Goal: Task Accomplishment & Management: Use online tool/utility

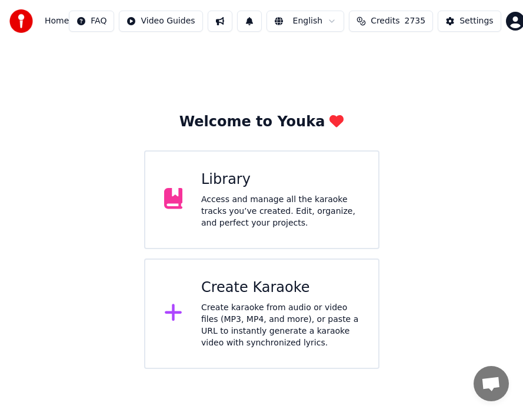
click at [261, 302] on div "Create karaoke from audio or video files (MP3, MP4, and more), or paste a URL t…" at bounding box center [280, 325] width 158 height 47
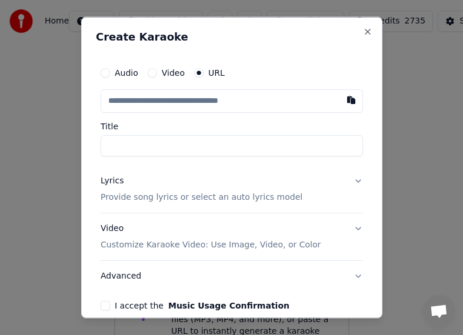
click at [169, 103] on input "text" at bounding box center [232, 101] width 262 height 24
click at [344, 100] on button "button" at bounding box center [351, 99] width 24 height 21
type input "**********"
click at [214, 146] on input "Title" at bounding box center [232, 145] width 262 height 21
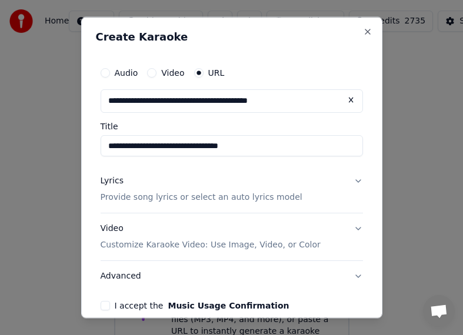
type input "**********"
click at [110, 181] on div "Lyrics" at bounding box center [112, 181] width 23 height 12
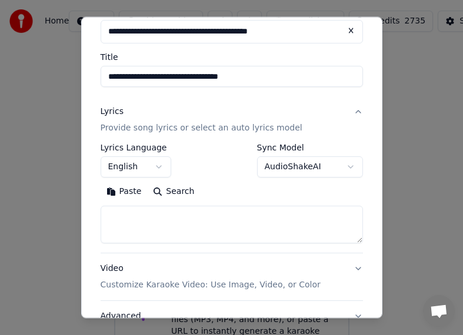
scroll to position [165, 0]
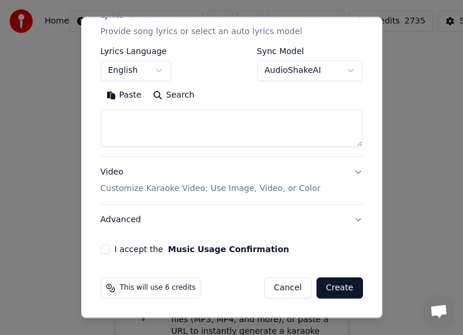
click at [102, 247] on button "I accept the Music Usage Confirmation" at bounding box center [105, 249] width 9 height 9
click at [328, 287] on button "Create" at bounding box center [339, 287] width 46 height 21
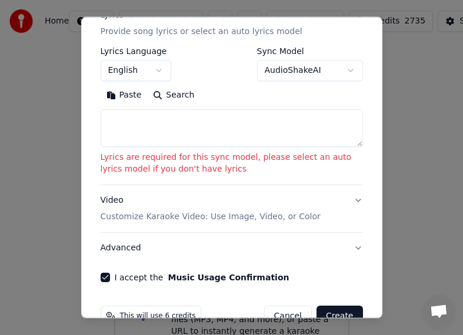
click at [116, 123] on textarea at bounding box center [232, 128] width 262 height 38
click at [116, 95] on button "Paste" at bounding box center [124, 95] width 47 height 19
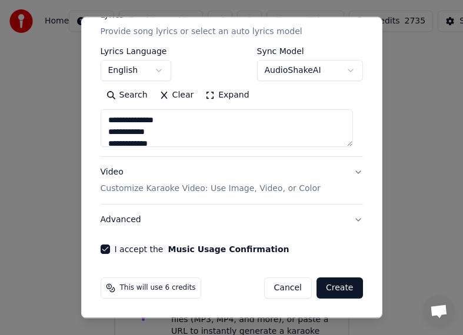
click at [336, 294] on button "Create" at bounding box center [339, 287] width 46 height 21
type textarea "**********"
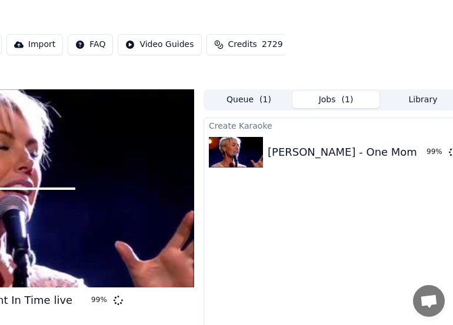
scroll to position [0, 183]
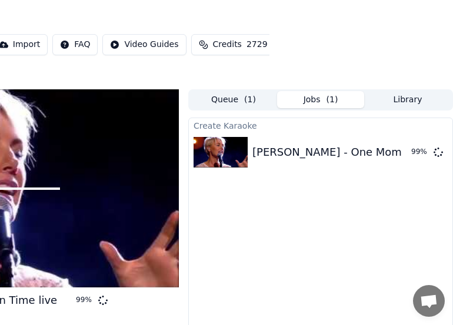
click at [269, 61] on html "Home Library [PERSON_NAME] - One Moment In Time live Create Import FAQ Video Gu…" at bounding box center [43, 162] width 453 height 325
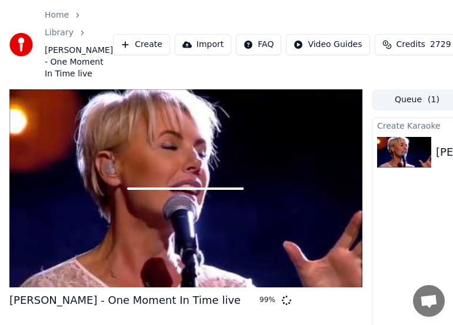
scroll to position [112, 0]
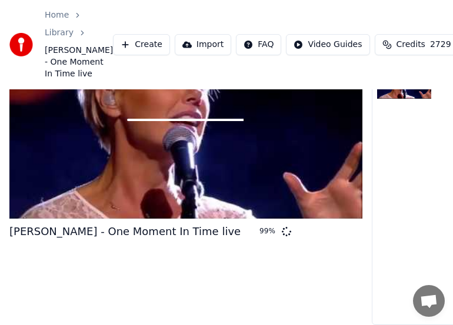
click at [150, 89] on div "Home Library [PERSON_NAME] - One Moment In Time live Create Import FAQ Video Gu…" at bounding box center [226, 44] width 453 height 89
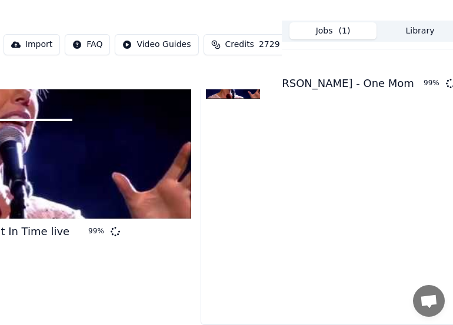
scroll to position [112, 183]
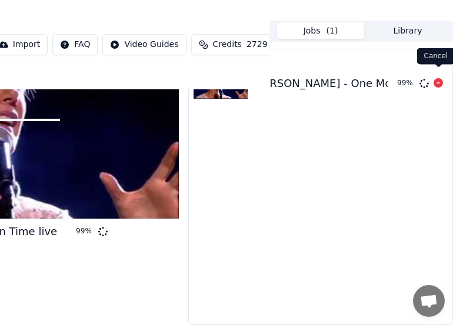
click at [438, 78] on icon at bounding box center [437, 82] width 9 height 9
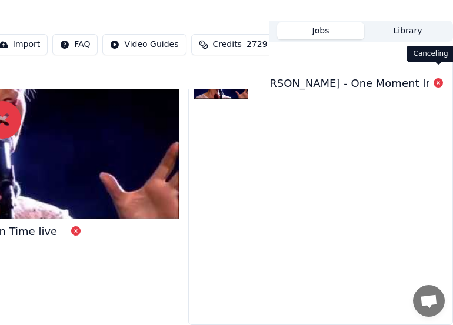
click at [438, 78] on icon at bounding box center [437, 82] width 9 height 9
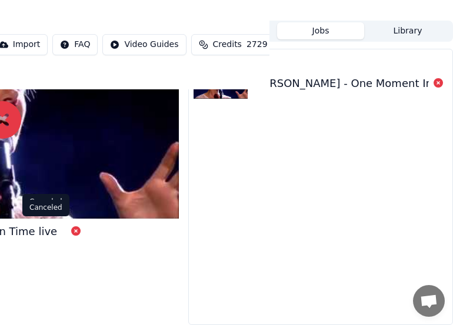
click at [71, 226] on icon at bounding box center [75, 230] width 9 height 9
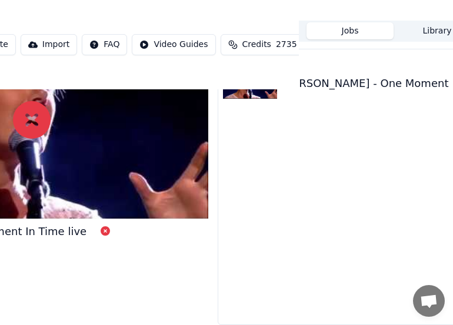
scroll to position [112, 0]
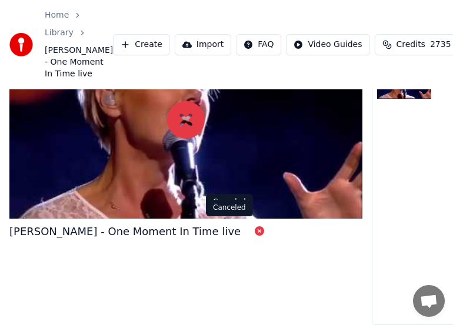
click at [254, 226] on icon at bounding box center [258, 230] width 9 height 9
click at [175, 223] on div "[PERSON_NAME] - One Moment In Time live" at bounding box center [124, 231] width 231 height 16
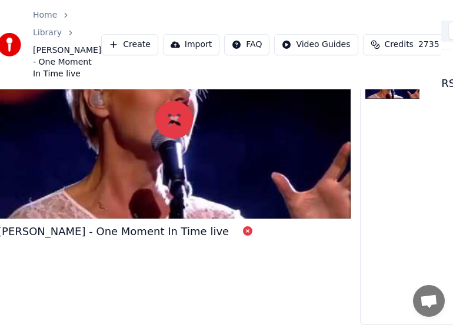
scroll to position [112, 183]
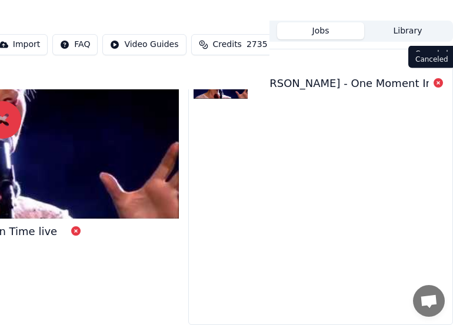
click at [437, 78] on icon at bounding box center [437, 82] width 9 height 9
click at [366, 76] on div "[PERSON_NAME] - One Moment In Time live" at bounding box center [367, 83] width 231 height 16
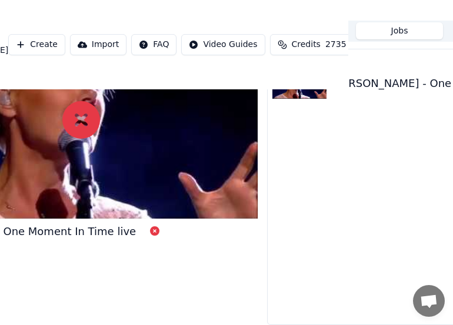
scroll to position [112, 0]
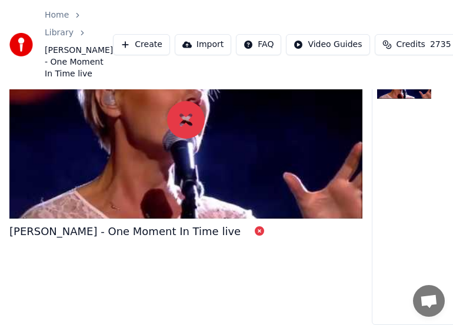
click at [110, 223] on div "[PERSON_NAME] - One Moment In Time live" at bounding box center [124, 231] width 231 height 16
click at [54, 51] on span "[PERSON_NAME] - One Moment In Time live" at bounding box center [79, 62] width 68 height 35
click at [55, 61] on span "[PERSON_NAME] - One Moment In Time live" at bounding box center [79, 62] width 68 height 35
click at [58, 12] on link "Home" at bounding box center [57, 15] width 24 height 12
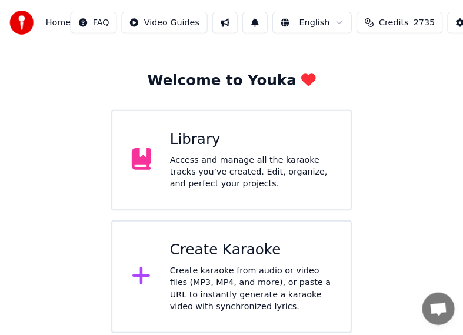
scroll to position [34, 0]
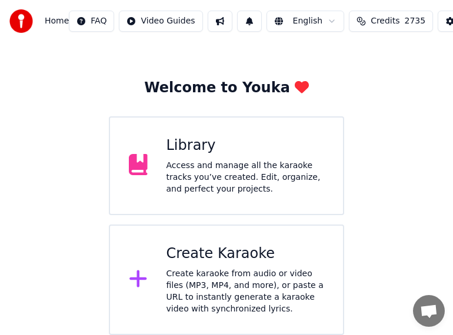
click at [223, 280] on div "Create karaoke from audio or video files (MP3, MP4, and more), or paste a URL t…" at bounding box center [245, 291] width 158 height 47
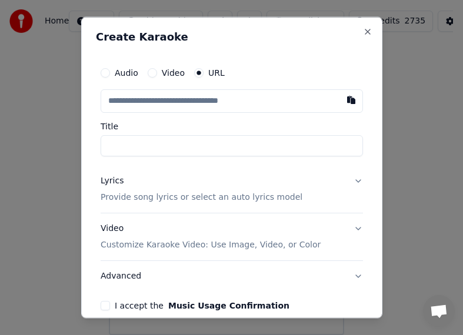
drag, startPoint x: 448, startPoint y: 193, endPoint x: 195, endPoint y: 116, distance: 264.8
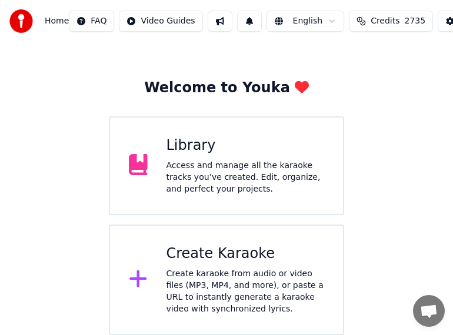
click at [222, 259] on div "Create Karaoke" at bounding box center [245, 254] width 158 height 19
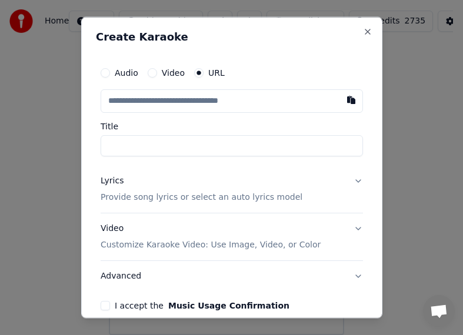
click at [159, 106] on input "text" at bounding box center [232, 101] width 262 height 24
click at [339, 103] on button "button" at bounding box center [351, 99] width 24 height 21
type input "**********"
click at [169, 146] on input "Title" at bounding box center [232, 145] width 262 height 21
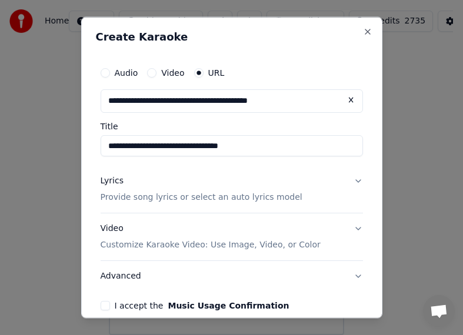
type input "**********"
click at [110, 183] on div "Lyrics" at bounding box center [112, 181] width 23 height 12
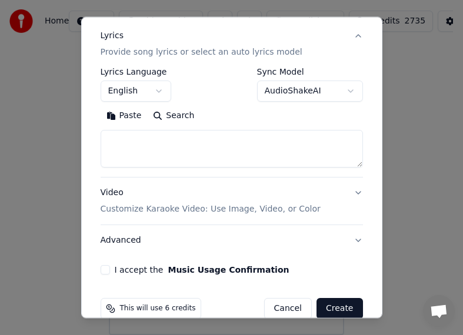
scroll to position [159, 0]
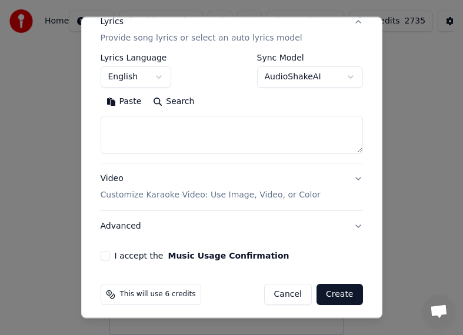
click at [130, 128] on textarea at bounding box center [232, 135] width 262 height 38
drag, startPoint x: 439, startPoint y: 255, endPoint x: 163, endPoint y: 165, distance: 290.1
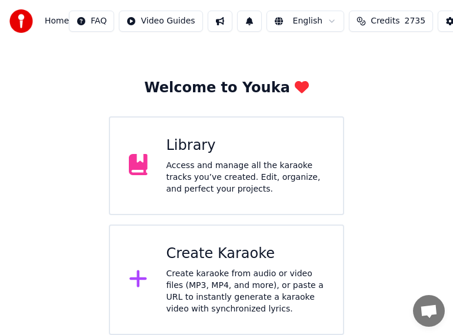
click at [210, 255] on div "Create Karaoke" at bounding box center [245, 254] width 158 height 19
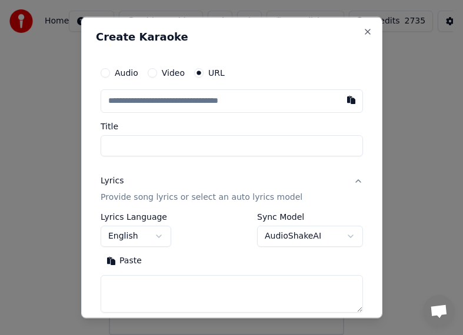
click at [130, 287] on textarea at bounding box center [232, 293] width 262 height 38
click at [113, 260] on button "Paste" at bounding box center [124, 260] width 47 height 19
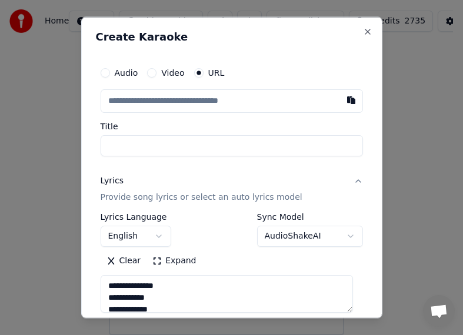
type textarea "**********"
click at [158, 151] on input "Title" at bounding box center [232, 145] width 262 height 21
drag, startPoint x: 55, startPoint y: 89, endPoint x: 132, endPoint y: 123, distance: 84.2
select select
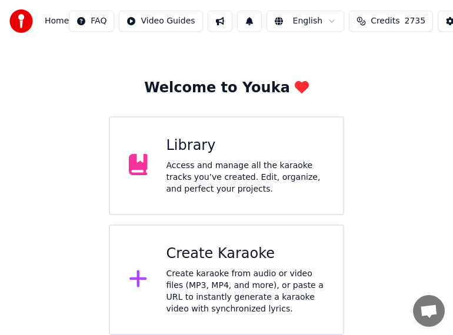
click at [242, 254] on div "Create Karaoke" at bounding box center [245, 254] width 158 height 19
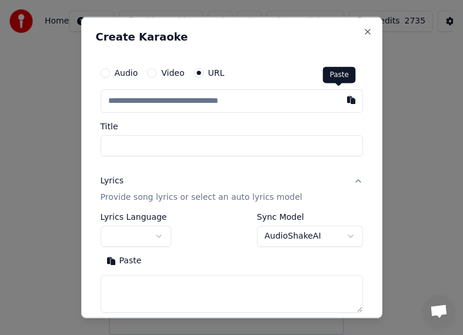
click at [339, 102] on button "button" at bounding box center [351, 99] width 24 height 21
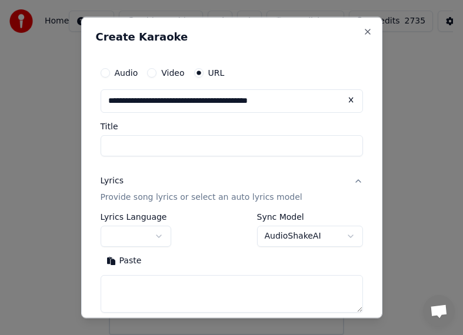
type input "**********"
click at [158, 233] on button "button" at bounding box center [136, 235] width 71 height 21
click at [137, 243] on button "button" at bounding box center [136, 235] width 71 height 21
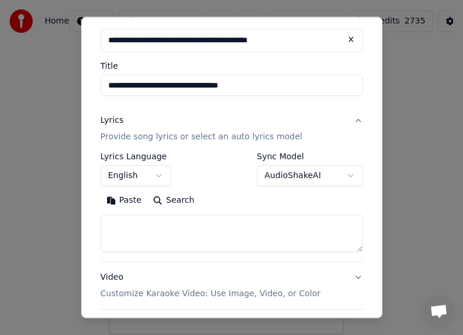
scroll to position [75, 0]
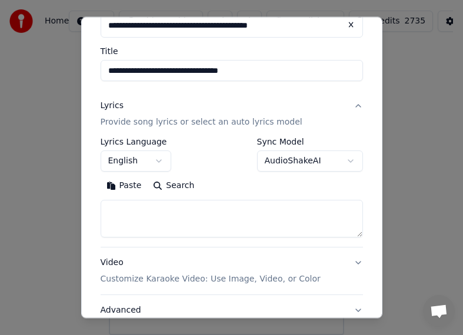
click at [140, 219] on textarea at bounding box center [232, 219] width 262 height 38
click at [123, 186] on button "Paste" at bounding box center [124, 185] width 47 height 19
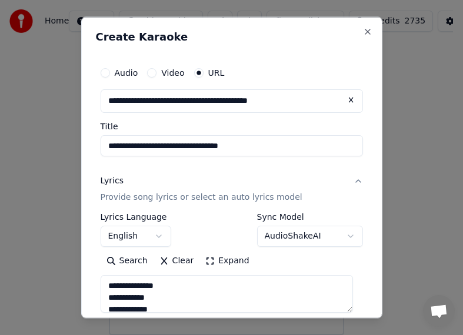
scroll to position [165, 0]
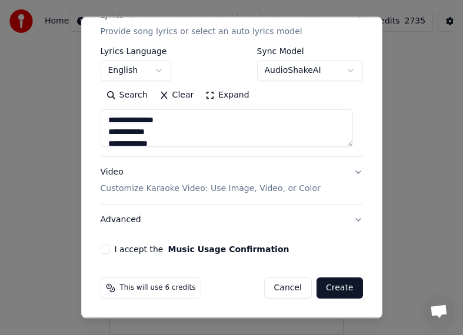
click at [110, 252] on div "I accept the Music Usage Confirmation" at bounding box center [232, 249] width 262 height 9
click at [106, 252] on button "I accept the Music Usage Confirmation" at bounding box center [105, 249] width 9 height 9
click at [326, 290] on button "Create" at bounding box center [339, 287] width 46 height 21
type textarea "**********"
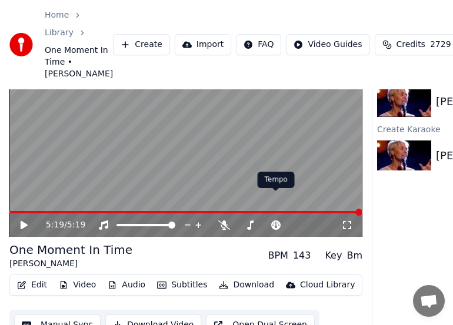
scroll to position [101, 0]
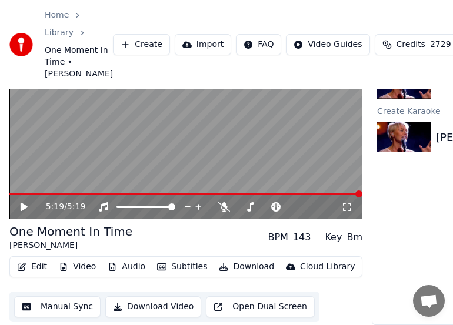
click at [26, 202] on icon at bounding box center [32, 206] width 27 height 9
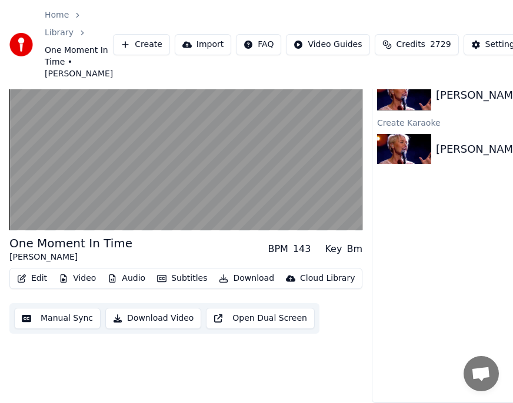
scroll to position [0, 0]
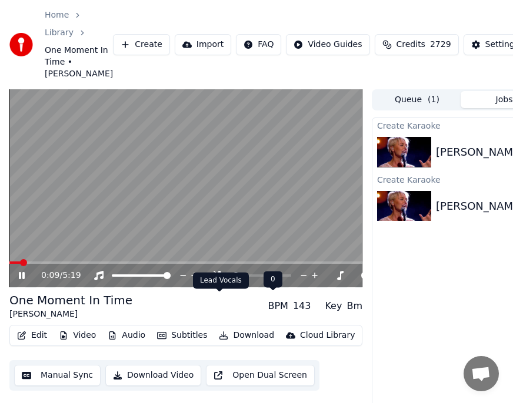
click at [222, 280] on icon at bounding box center [219, 275] width 12 height 9
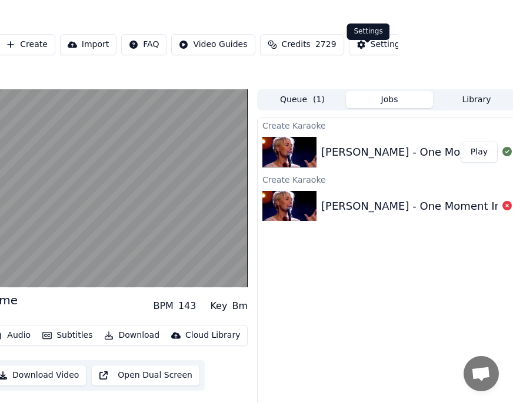
click at [370, 51] on div "Settings" at bounding box center [387, 45] width 34 height 12
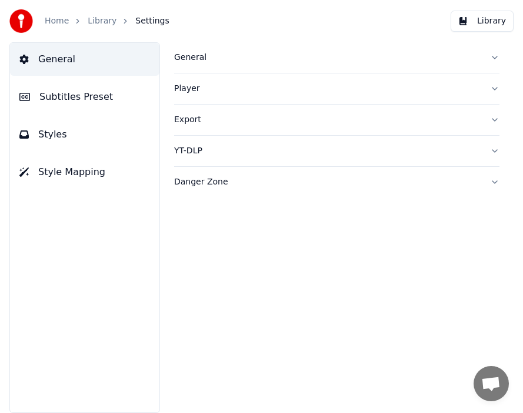
click at [69, 98] on span "Subtitles Preset" at bounding box center [75, 97] width 73 height 14
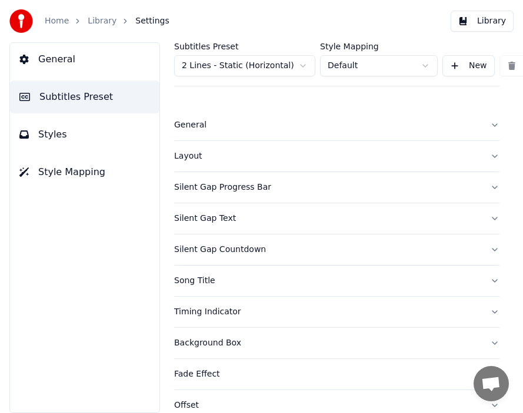
click at [52, 135] on span "Styles" at bounding box center [52, 135] width 29 height 14
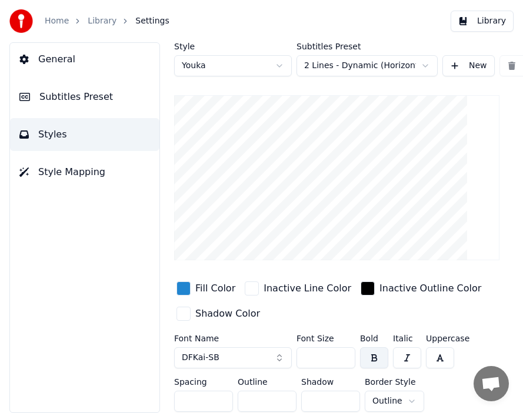
click at [277, 357] on button "DFKai-SB" at bounding box center [233, 357] width 118 height 21
click at [276, 360] on button "DFKai-SB" at bounding box center [233, 357] width 118 height 21
click at [276, 353] on button "DFKai-SB" at bounding box center [233, 357] width 118 height 21
click at [225, 357] on button "DFKai-SB" at bounding box center [233, 357] width 118 height 21
click at [322, 356] on input "***" at bounding box center [325, 357] width 59 height 21
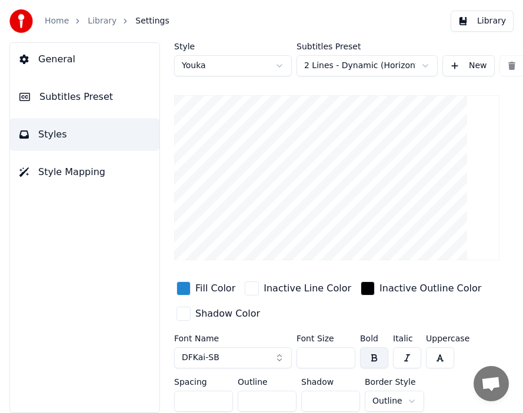
click at [276, 353] on button "DFKai-SB" at bounding box center [233, 357] width 118 height 21
click at [277, 360] on button "DFKai-SB" at bounding box center [233, 357] width 118 height 21
click at [230, 359] on button "DFKai-SB" at bounding box center [233, 357] width 118 height 21
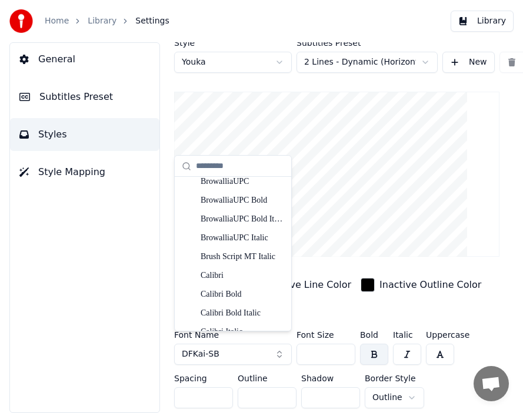
scroll to position [1962, 0]
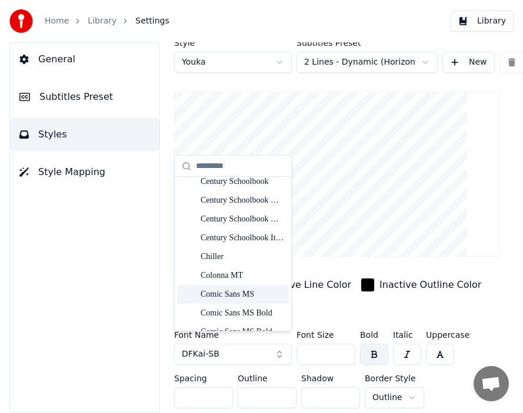
click at [251, 297] on div "Comic Sans MS" at bounding box center [241, 295] width 83 height 12
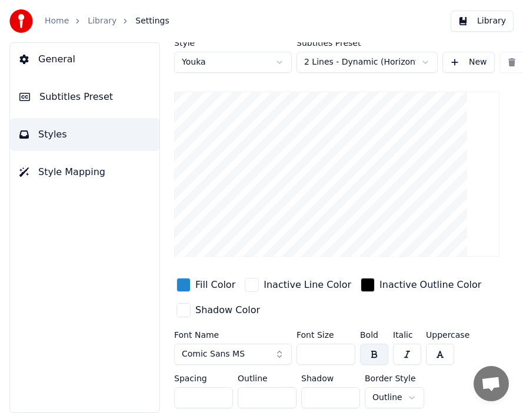
click at [186, 306] on div "button" at bounding box center [183, 310] width 14 height 14
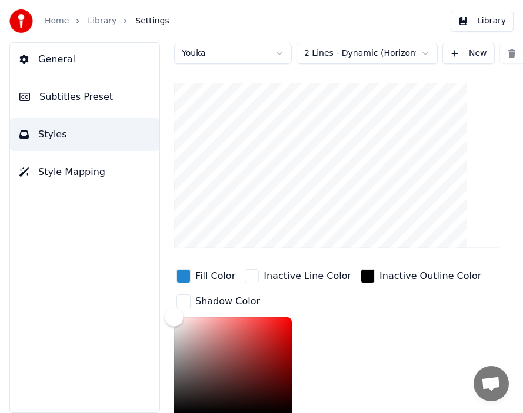
click at [231, 343] on div "Color" at bounding box center [233, 365] width 118 height 96
type input "*******"
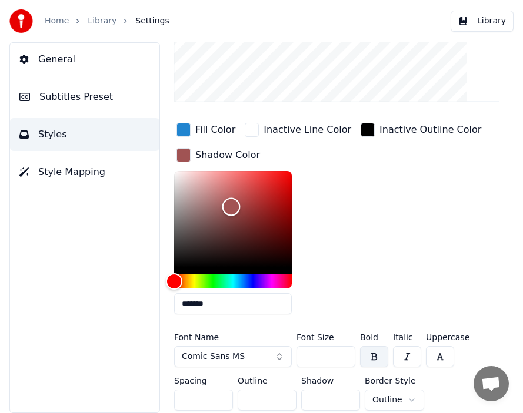
scroll to position [162, 0]
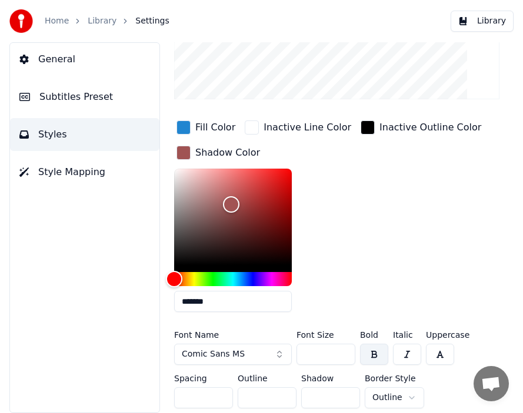
drag, startPoint x: 316, startPoint y: 354, endPoint x: 297, endPoint y: 354, distance: 18.8
click at [297, 354] on input "***" at bounding box center [325, 354] width 59 height 21
type input "***"
click at [477, 277] on div "Fill Color Inactive Line Color Inactive Outline Color Shadow Color *******" at bounding box center [336, 219] width 325 height 203
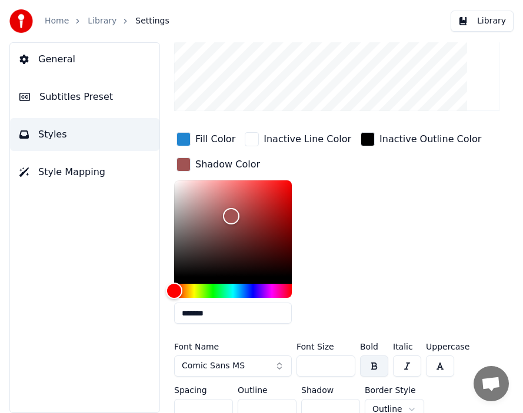
scroll to position [170, 0]
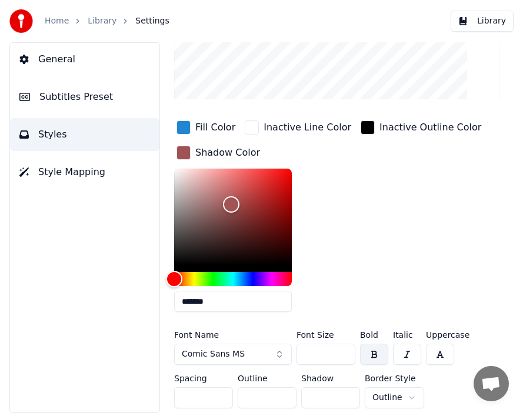
click at [349, 387] on input "*" at bounding box center [330, 397] width 59 height 21
type input "*"
click at [349, 387] on input "*" at bounding box center [330, 397] width 59 height 21
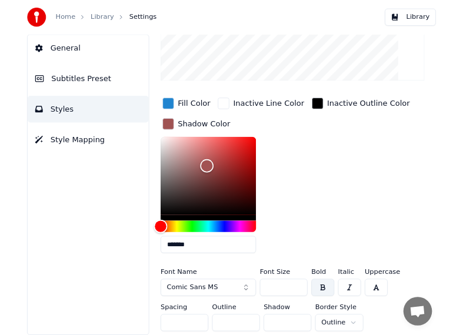
scroll to position [0, 0]
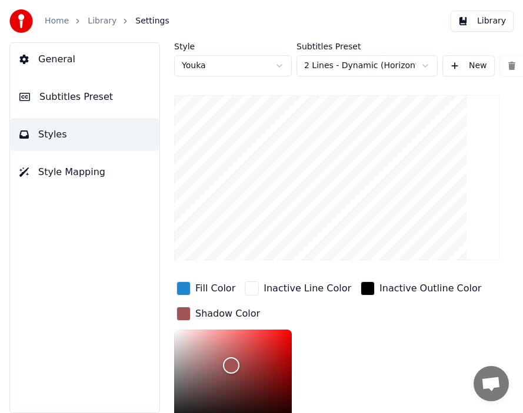
click at [474, 66] on button "New" at bounding box center [468, 65] width 52 height 21
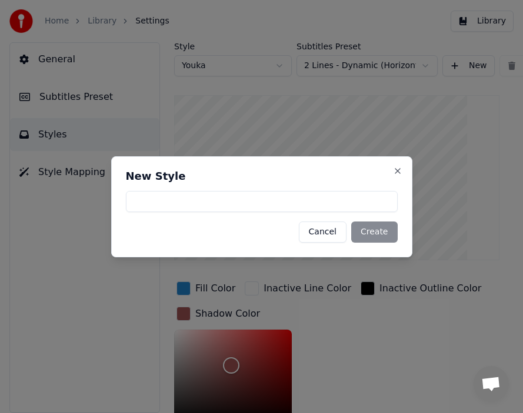
drag, startPoint x: 357, startPoint y: 407, endPoint x: 497, endPoint y: 123, distance: 317.3
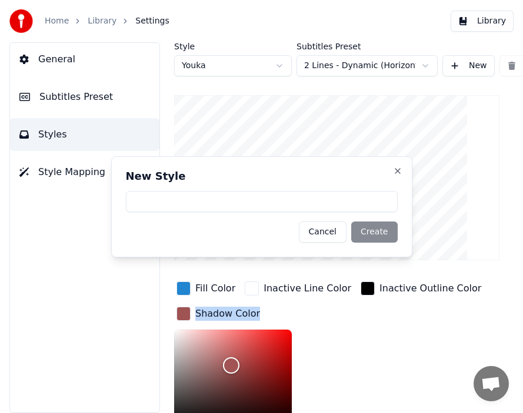
click at [499, 119] on html "Home Library Settings Library General Subtitles Preset Styles Style Mapping Sty…" at bounding box center [261, 206] width 523 height 413
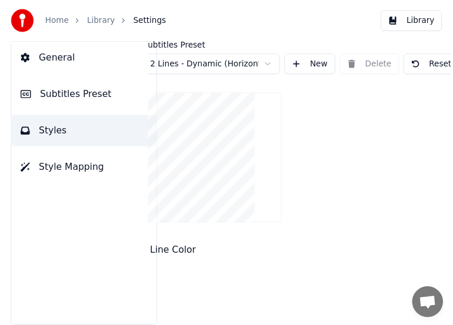
scroll to position [0, 239]
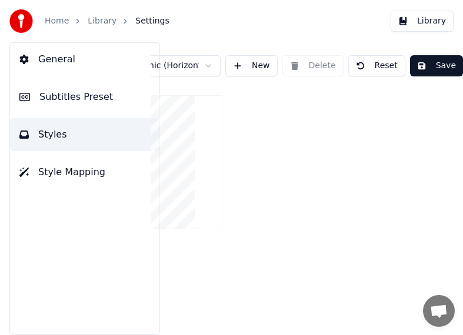
click at [427, 68] on button "Save" at bounding box center [436, 65] width 53 height 21
click at [102, 21] on link "Library" at bounding box center [102, 21] width 29 height 12
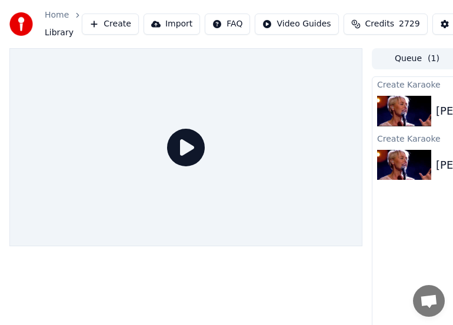
scroll to position [0, 183]
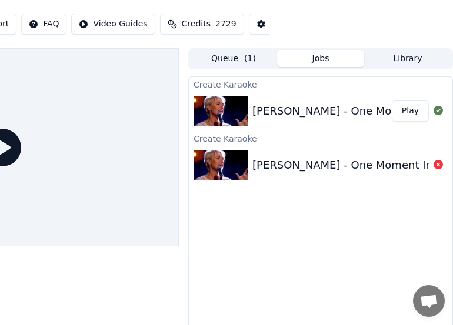
click at [406, 110] on button "Play" at bounding box center [409, 111] width 37 height 21
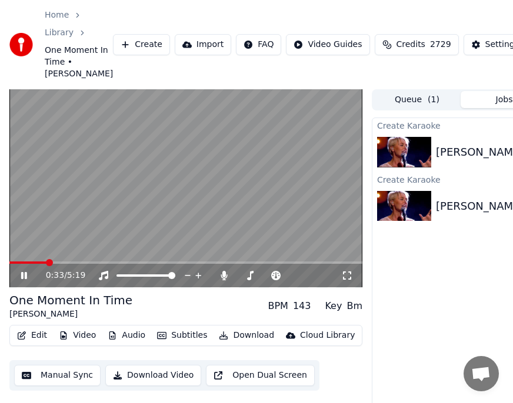
click at [191, 344] on button "Subtitles" at bounding box center [181, 335] width 59 height 16
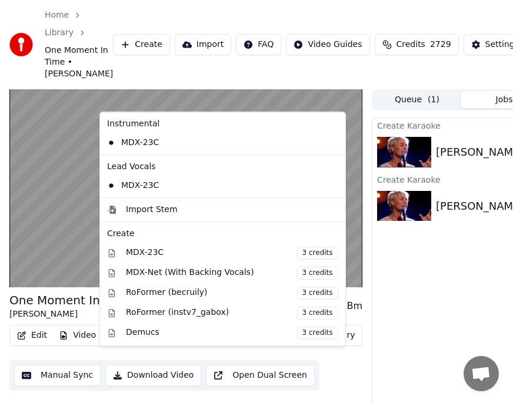
click at [406, 327] on div "Create Karaoke [PERSON_NAME] - One Moment In Time live Play Create Karaoke [PER…" at bounding box center [503, 289] width 264 height 343
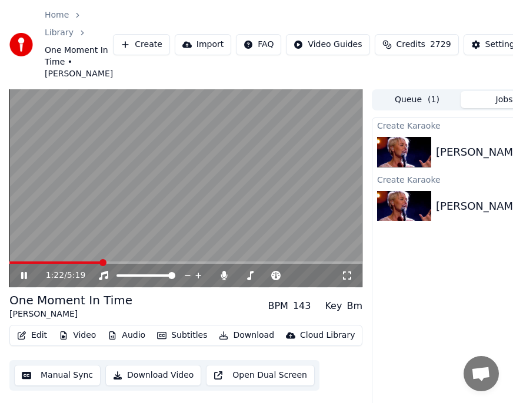
click at [9, 264] on span at bounding box center [55, 263] width 92 height 2
click at [22, 279] on icon at bounding box center [24, 275] width 6 height 7
click at [9, 266] on span at bounding box center [12, 262] width 7 height 7
click at [24, 280] on icon at bounding box center [24, 276] width 7 height 8
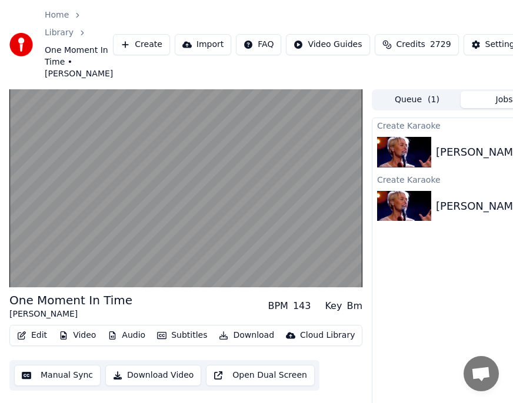
scroll to position [0, 123]
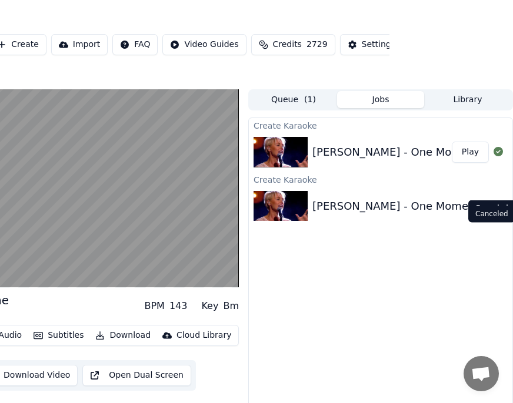
click at [496, 210] on icon at bounding box center [497, 205] width 9 height 9
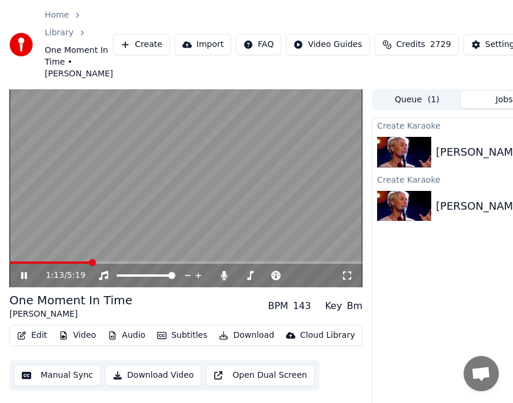
scroll to position [89, 0]
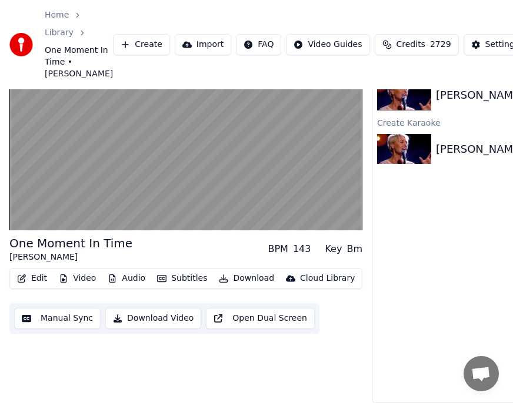
click at [35, 271] on button "Edit" at bounding box center [31, 278] width 39 height 16
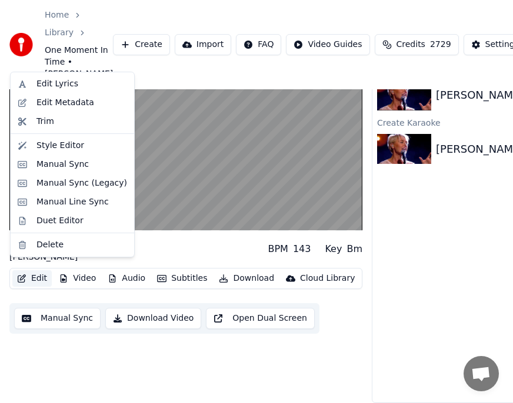
click at [35, 271] on button "Edit" at bounding box center [31, 278] width 39 height 16
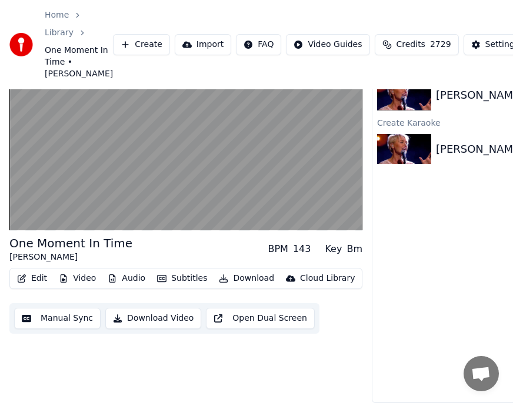
click at [181, 270] on button "Subtitles" at bounding box center [181, 278] width 59 height 16
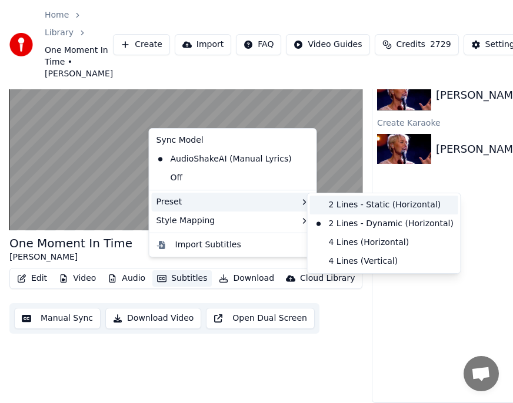
click at [374, 206] on div "2 Lines - Static (Horizontal)" at bounding box center [384, 205] width 148 height 19
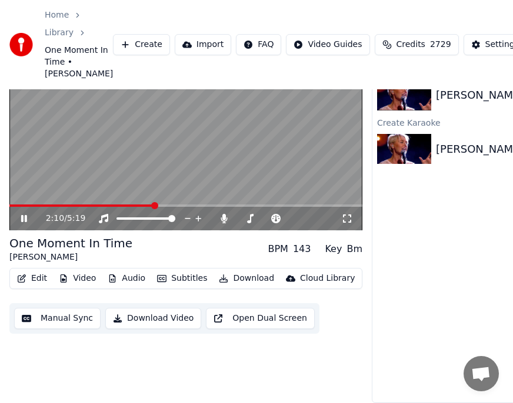
click at [190, 270] on button "Subtitles" at bounding box center [181, 278] width 59 height 16
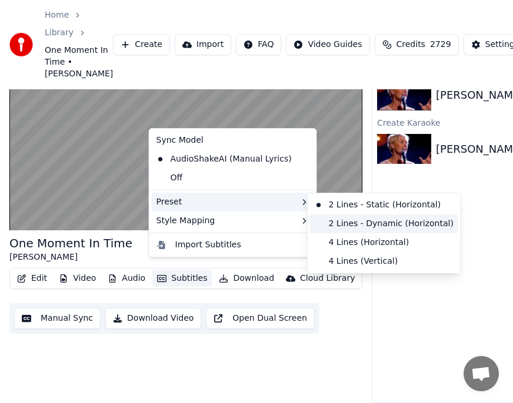
click at [350, 223] on div "2 Lines - Dynamic (Horizontal)" at bounding box center [384, 224] width 148 height 19
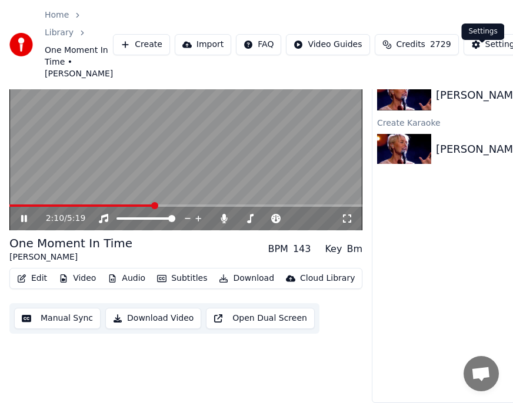
click at [472, 55] on button "Settings" at bounding box center [494, 44] width 63 height 21
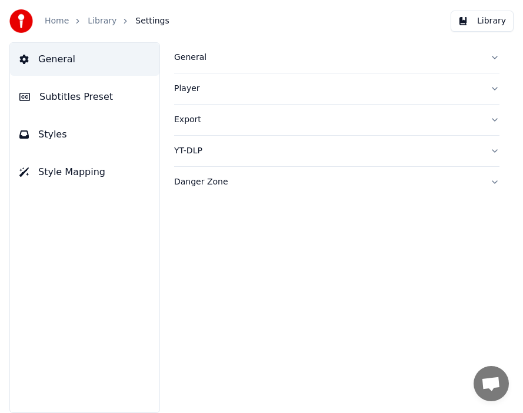
click at [187, 91] on div "Player" at bounding box center [327, 89] width 306 height 12
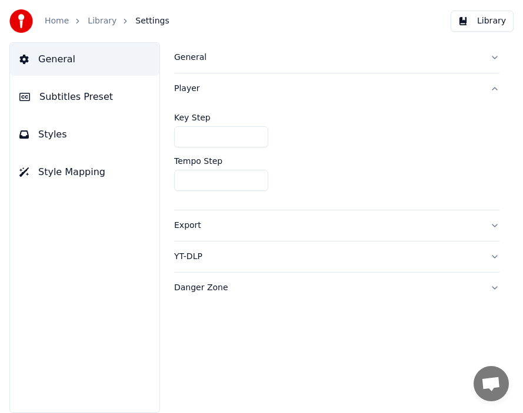
click at [187, 91] on div "Player" at bounding box center [327, 89] width 306 height 12
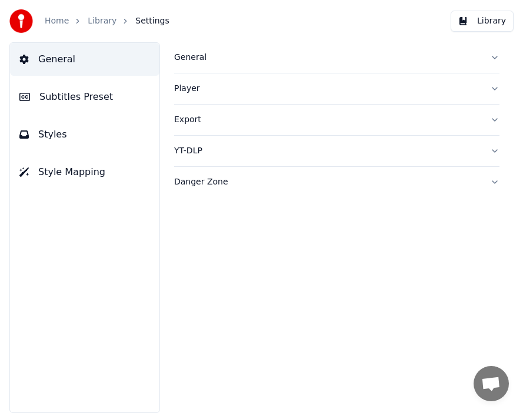
click at [191, 56] on div "General" at bounding box center [327, 58] width 306 height 12
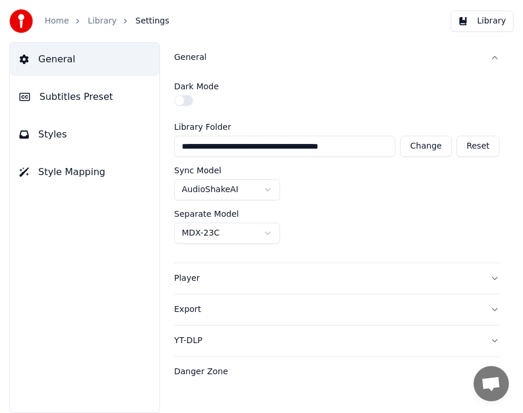
click at [191, 56] on div "General" at bounding box center [327, 58] width 306 height 12
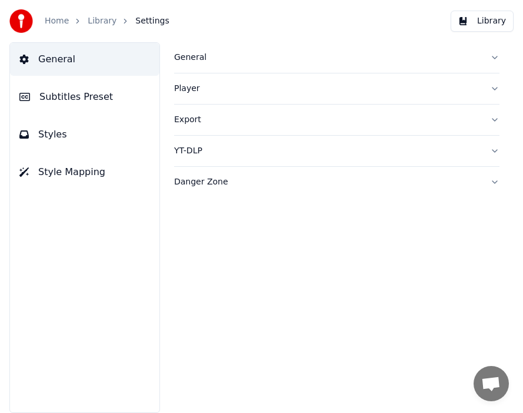
click at [83, 98] on span "Subtitles Preset" at bounding box center [75, 97] width 73 height 14
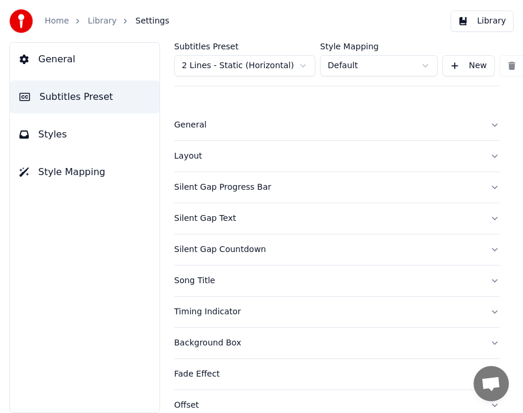
click at [302, 67] on html "Home Library Settings Library General Subtitles Preset Styles Style Mapping Sub…" at bounding box center [261, 206] width 523 height 413
click at [203, 282] on div "Song Title" at bounding box center [327, 281] width 306 height 12
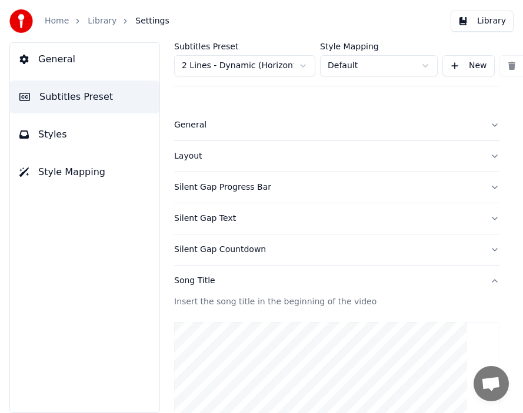
scroll to position [254, 0]
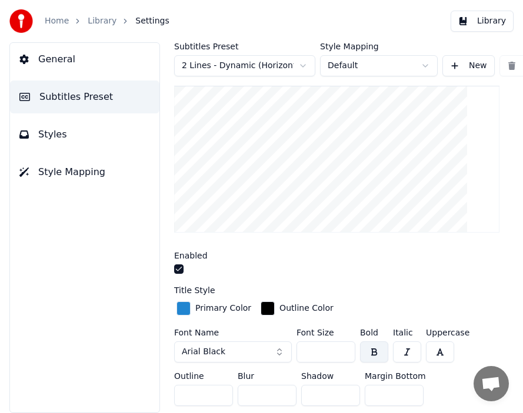
click at [276, 353] on button "Arial Black" at bounding box center [233, 351] width 118 height 21
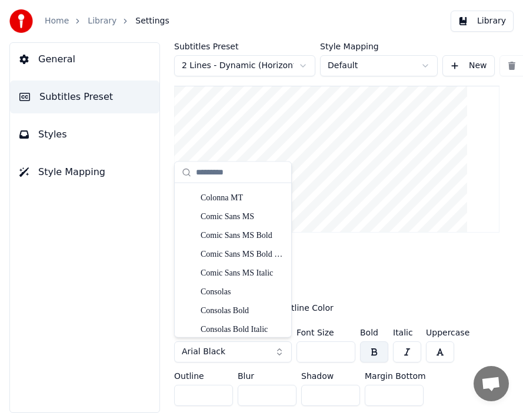
scroll to position [2053, 0]
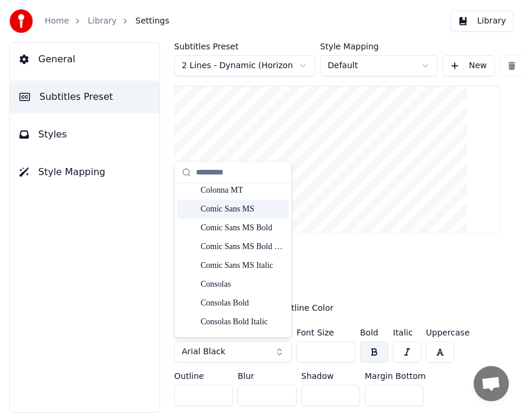
click at [233, 209] on div "Comic Sans MS" at bounding box center [241, 210] width 83 height 12
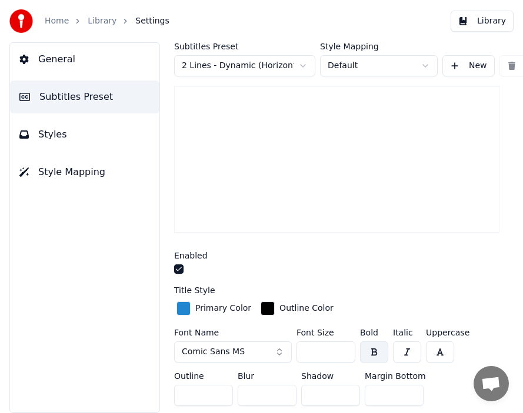
click at [323, 353] on input "***" at bounding box center [325, 351] width 59 height 21
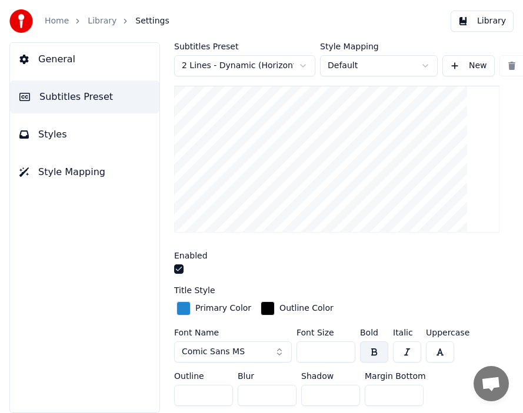
drag, startPoint x: 309, startPoint y: 350, endPoint x: 301, endPoint y: 351, distance: 7.7
click at [301, 351] on input "***" at bounding box center [325, 351] width 59 height 21
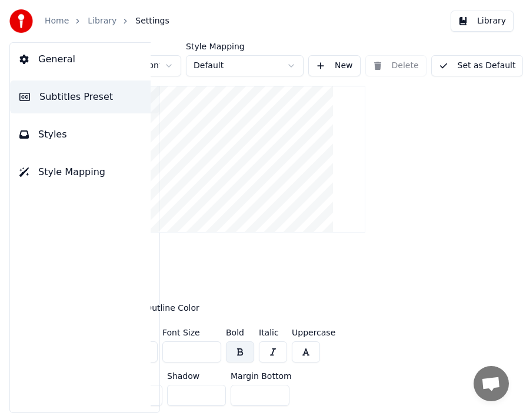
scroll to position [254, 151]
type input "***"
click at [455, 69] on button "Set as Default" at bounding box center [477, 65] width 92 height 21
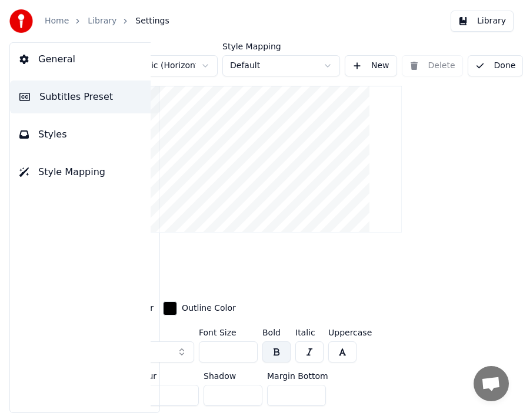
scroll to position [254, 119]
click at [494, 68] on button "Done" at bounding box center [495, 65] width 56 height 21
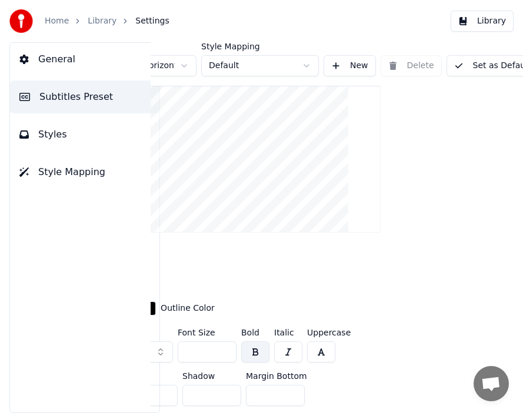
click at [149, 22] on span "Settings" at bounding box center [152, 21] width 34 height 12
click at [72, 99] on span "Subtitles Preset" at bounding box center [75, 97] width 73 height 14
click at [54, 140] on span "Styles" at bounding box center [52, 135] width 29 height 14
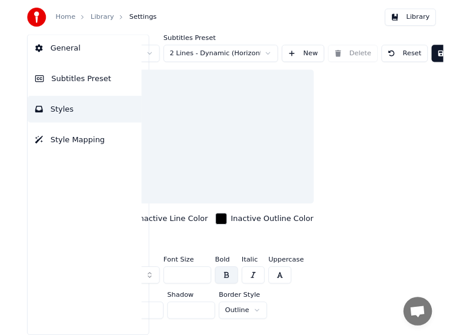
scroll to position [0, 119]
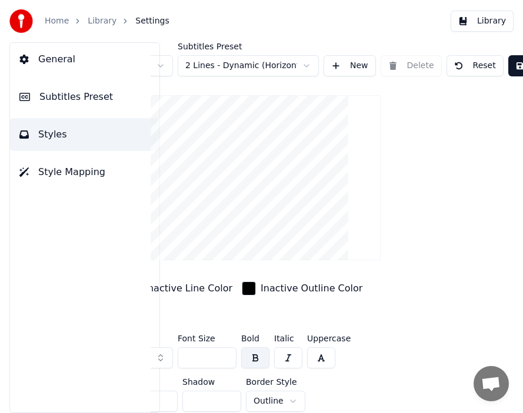
click at [91, 99] on span "Subtitles Preset" at bounding box center [75, 97] width 73 height 14
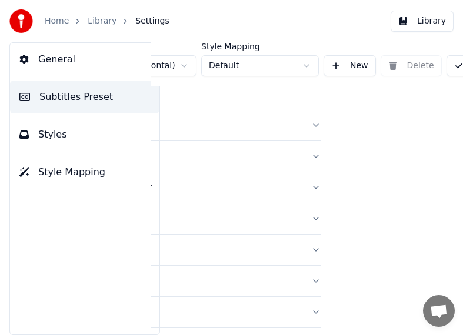
click at [42, 134] on span "Styles" at bounding box center [52, 135] width 29 height 14
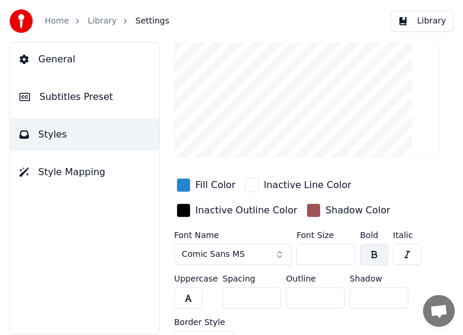
scroll to position [73, 0]
drag, startPoint x: 324, startPoint y: 253, endPoint x: 304, endPoint y: 255, distance: 19.5
click at [304, 255] on input "***" at bounding box center [325, 253] width 59 height 21
type input "***"
click at [409, 211] on div "Fill Color Inactive Line Color Inactive Outline Color Shadow Color" at bounding box center [306, 198] width 265 height 46
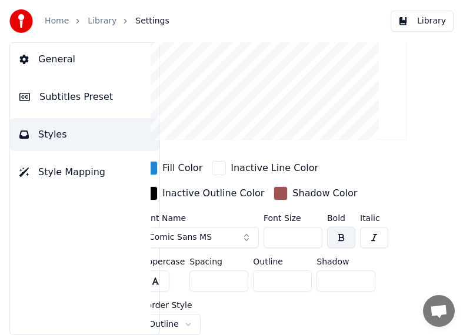
scroll to position [98, 0]
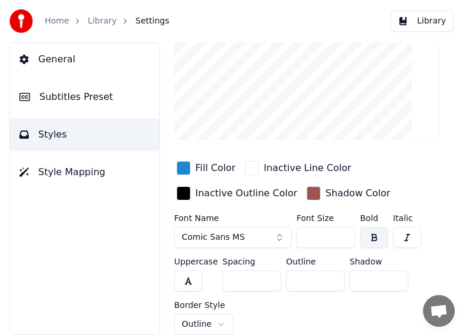
click at [205, 313] on html "Home Library Settings Library General Subtitles Preset Styles Style Mapping Sty…" at bounding box center [231, 167] width 463 height 335
click at [312, 300] on html "Home Library Settings Library General Subtitles Preset Styles Style Mapping Sty…" at bounding box center [231, 167] width 463 height 335
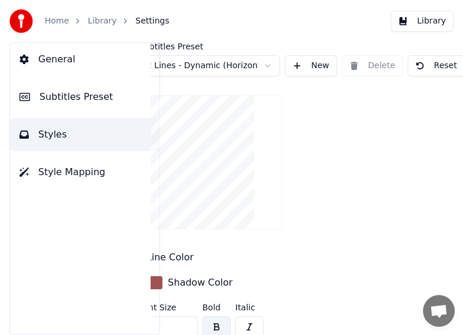
scroll to position [0, 239]
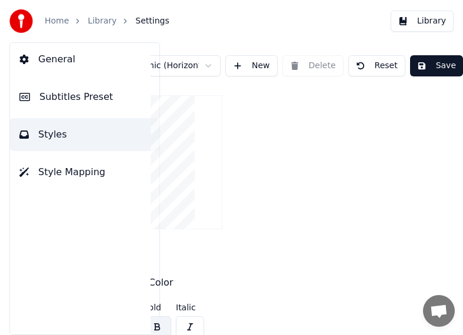
click at [428, 67] on button "Save" at bounding box center [436, 65] width 53 height 21
click at [416, 68] on button "Save" at bounding box center [436, 65] width 53 height 21
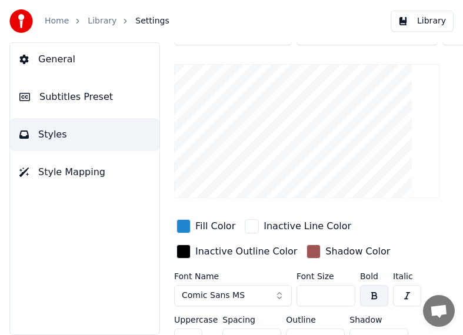
scroll to position [0, 0]
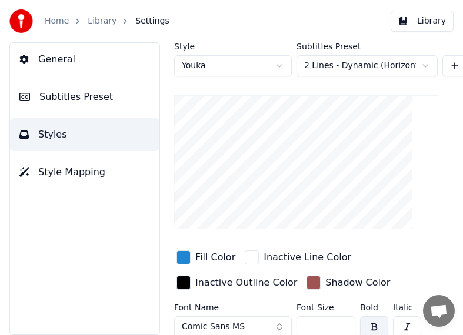
click at [82, 98] on span "Subtitles Preset" at bounding box center [75, 97] width 73 height 14
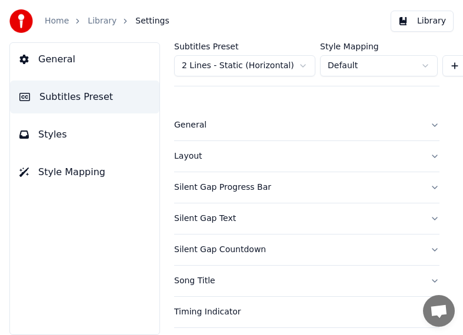
click at [210, 218] on div "Silent Gap Text" at bounding box center [297, 219] width 246 height 12
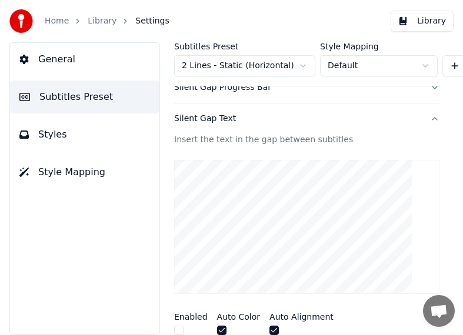
scroll to position [27, 0]
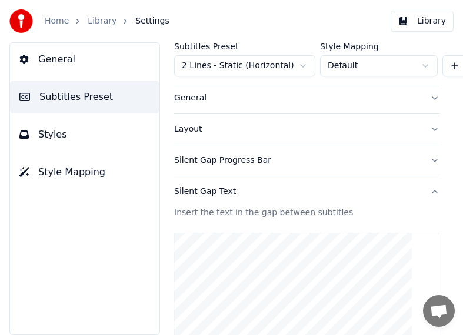
click at [235, 162] on div "Silent Gap Progress Bar" at bounding box center [297, 161] width 246 height 12
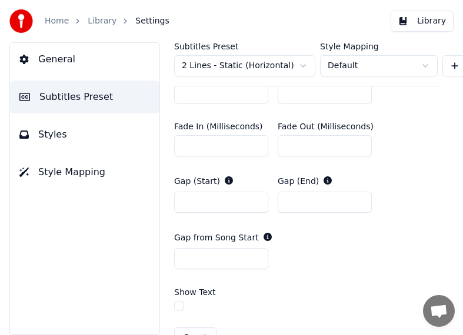
scroll to position [862, 0]
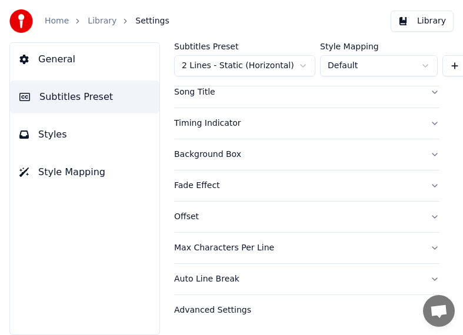
click at [216, 118] on div "Timing Indicator" at bounding box center [297, 124] width 246 height 12
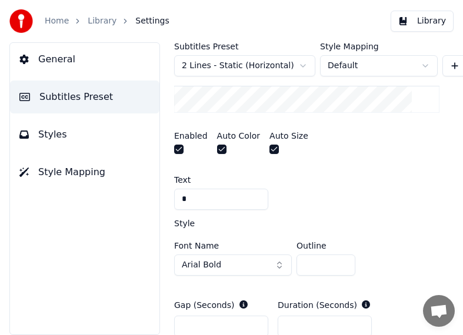
scroll to position [387, 0]
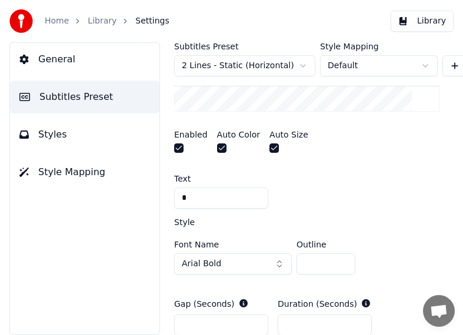
click at [277, 267] on button "Arial Bold" at bounding box center [233, 263] width 118 height 21
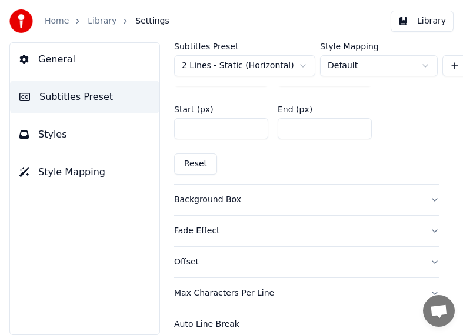
scroll to position [639, 0]
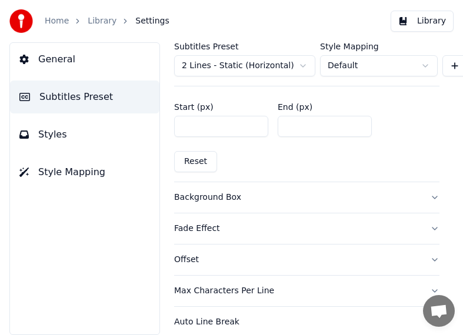
click at [217, 195] on div "Background Box" at bounding box center [297, 198] width 246 height 12
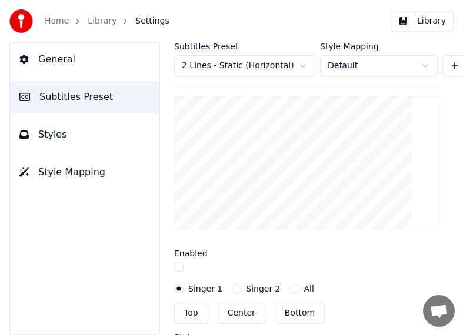
scroll to position [798, 0]
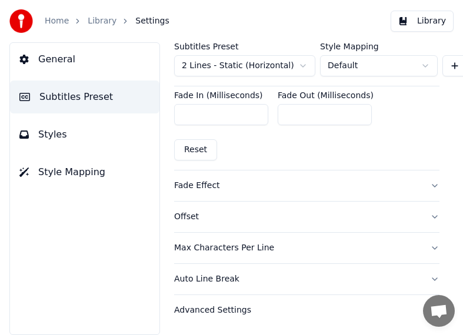
click at [197, 180] on div "Fade Effect" at bounding box center [297, 186] width 246 height 12
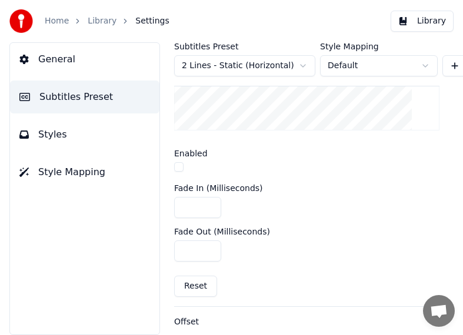
scroll to position [388, 0]
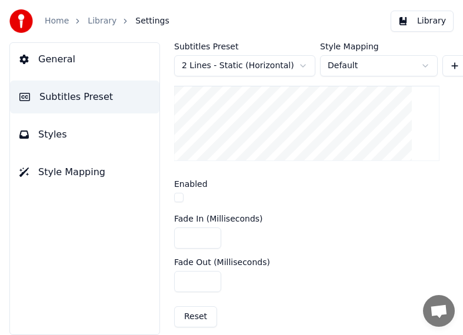
click at [179, 196] on button "button" at bounding box center [178, 197] width 9 height 9
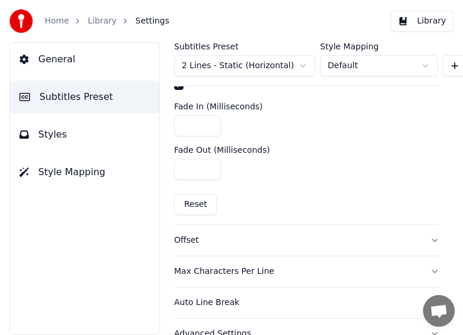
scroll to position [534, 0]
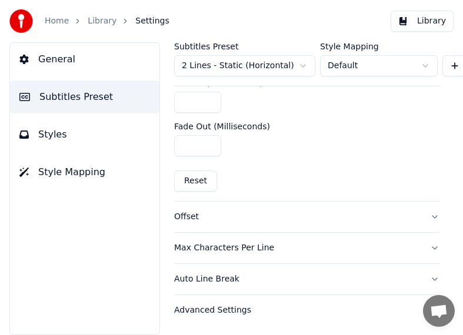
click at [209, 273] on div "Auto Line Break" at bounding box center [297, 279] width 246 height 12
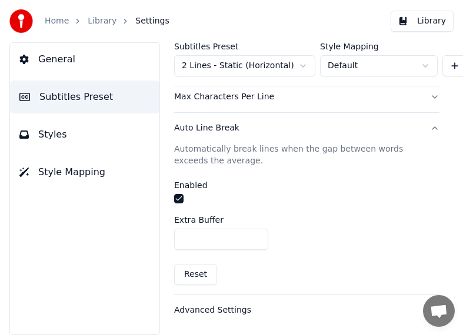
scroll to position [349, 0]
click at [203, 304] on div "Advanced Settings" at bounding box center [297, 310] width 246 height 12
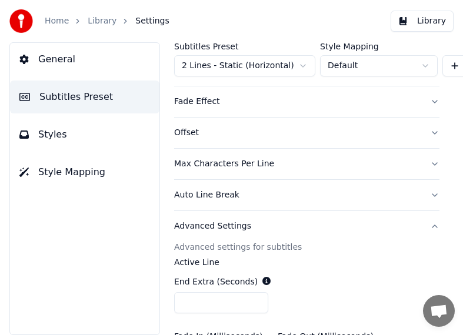
scroll to position [0, 0]
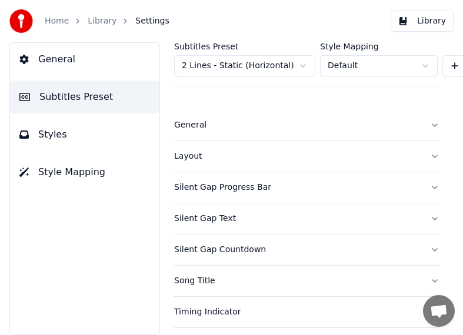
click at [51, 136] on span "Styles" at bounding box center [52, 135] width 29 height 14
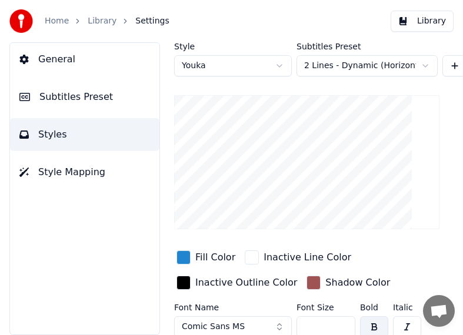
click at [105, 22] on link "Library" at bounding box center [102, 21] width 29 height 12
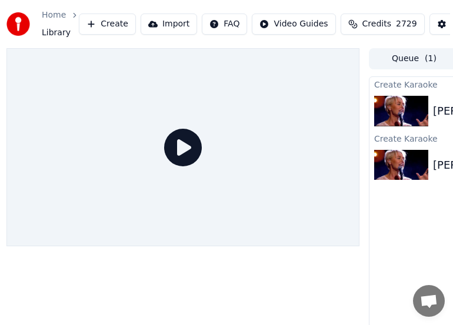
scroll to position [0, 183]
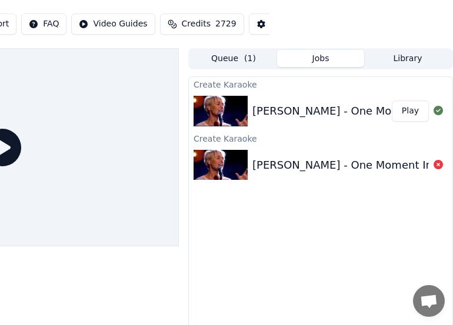
click at [408, 110] on button "Play" at bounding box center [409, 111] width 37 height 21
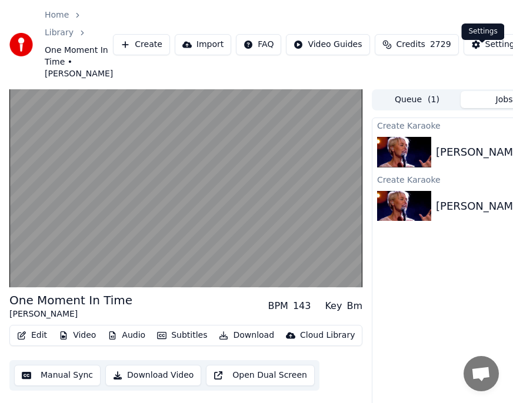
click at [485, 51] on div "Settings" at bounding box center [502, 45] width 34 height 12
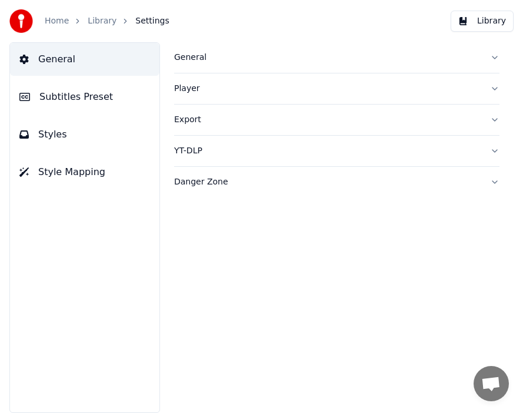
click at [89, 98] on span "Subtitles Preset" at bounding box center [75, 97] width 73 height 14
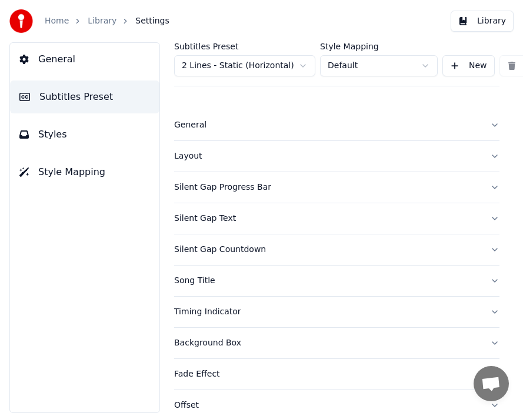
click at [221, 312] on div "Timing Indicator" at bounding box center [327, 312] width 306 height 12
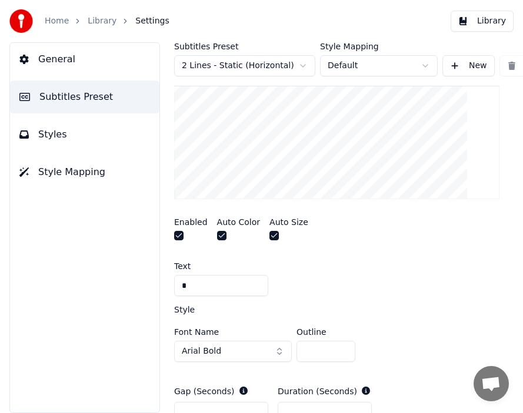
scroll to position [329, 0]
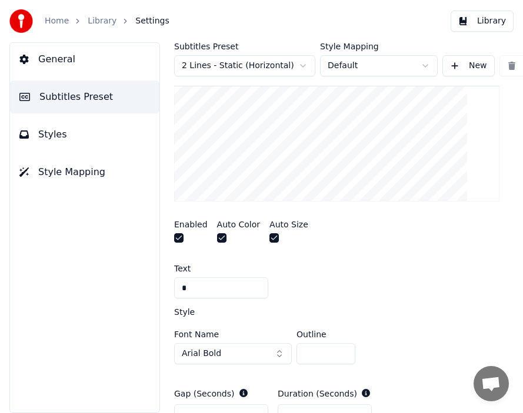
click at [195, 286] on input "*" at bounding box center [221, 287] width 94 height 21
click at [179, 239] on button "button" at bounding box center [178, 237] width 9 height 9
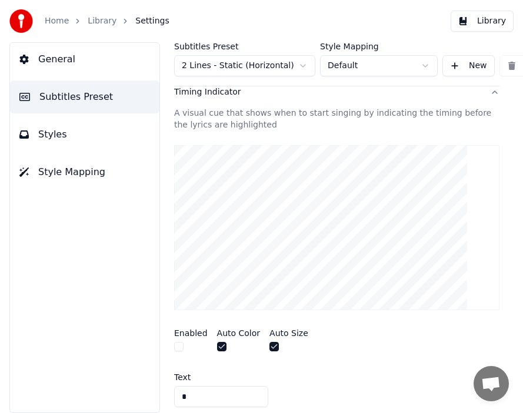
scroll to position [220, 151]
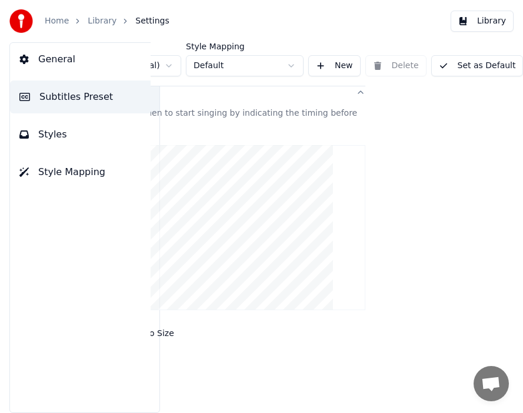
click at [463, 65] on button "Set as Default" at bounding box center [477, 65] width 92 height 21
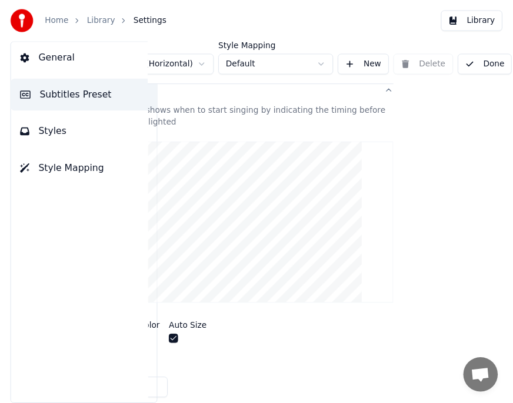
scroll to position [220, 119]
click at [491, 63] on button "Done" at bounding box center [495, 65] width 56 height 21
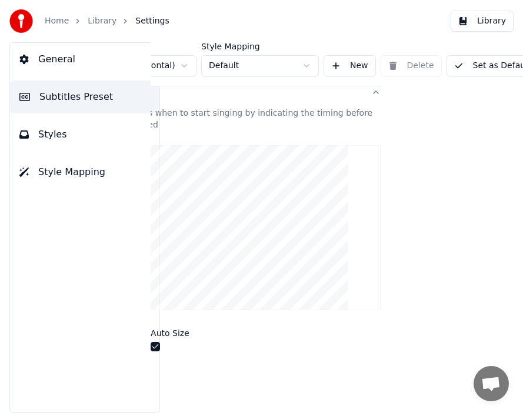
click at [102, 21] on link "Library" at bounding box center [102, 21] width 29 height 12
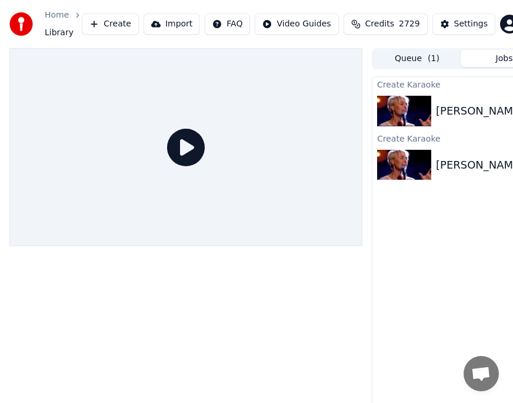
scroll to position [0, 123]
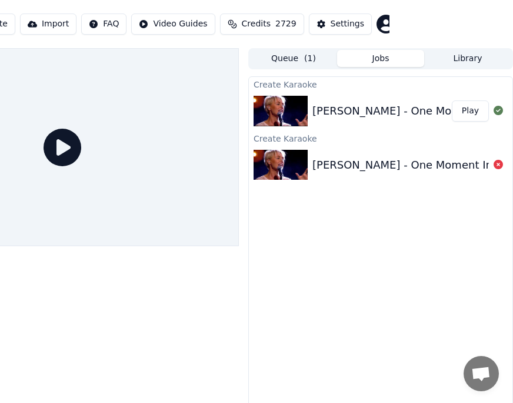
click at [464, 112] on button "Play" at bounding box center [469, 111] width 37 height 21
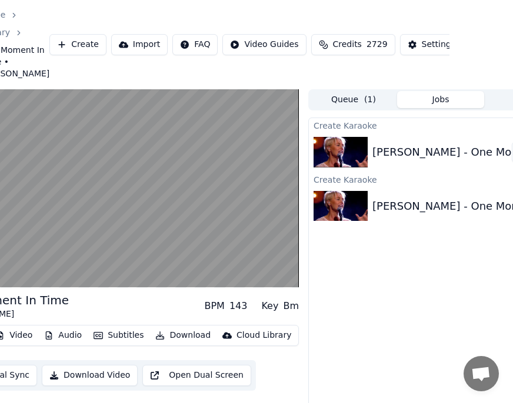
scroll to position [0, 123]
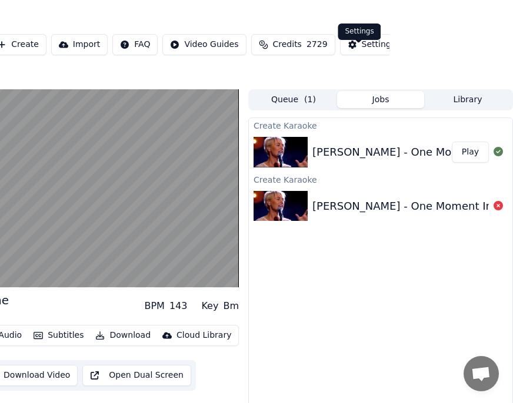
click at [361, 51] on div "Settings" at bounding box center [378, 45] width 34 height 12
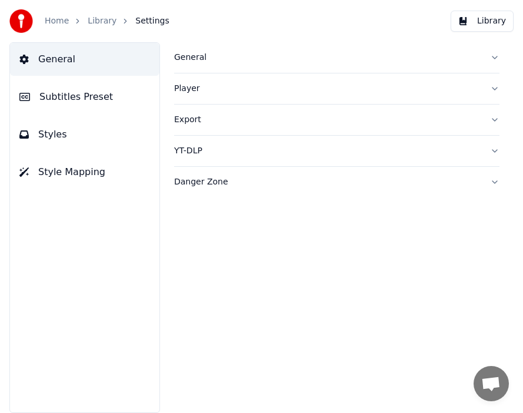
click at [63, 95] on span "Subtitles Preset" at bounding box center [75, 97] width 73 height 14
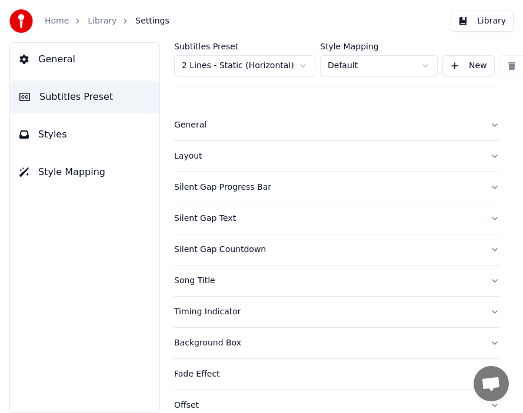
click at [195, 158] on div "Layout" at bounding box center [327, 156] width 306 height 12
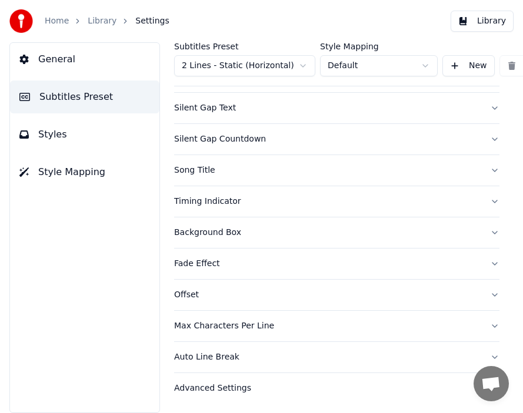
scroll to position [504, 0]
click at [227, 196] on div "Timing Indicator" at bounding box center [327, 202] width 306 height 12
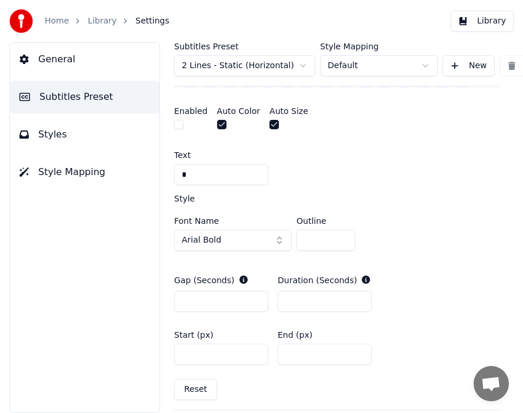
scroll to position [343, 0]
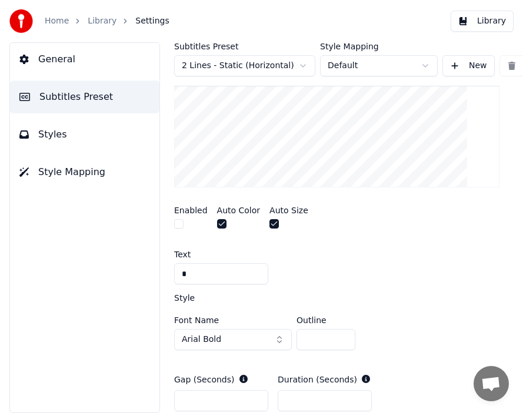
click at [179, 226] on button "button" at bounding box center [178, 223] width 9 height 9
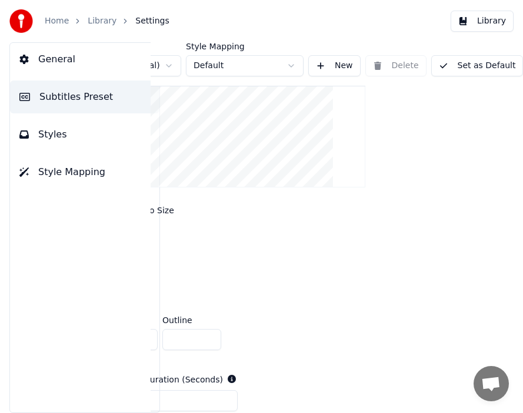
click at [473, 69] on button "Set as Default" at bounding box center [477, 65] width 92 height 21
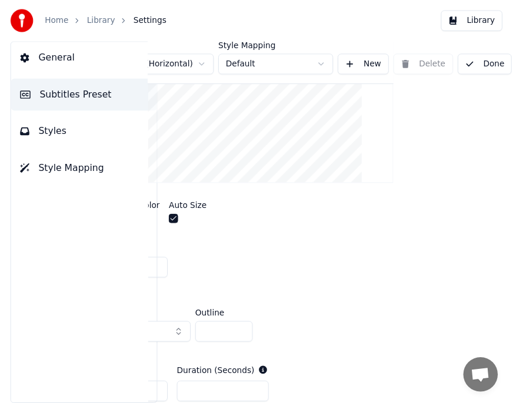
scroll to position [343, 119]
click at [485, 66] on button "Done" at bounding box center [495, 65] width 56 height 21
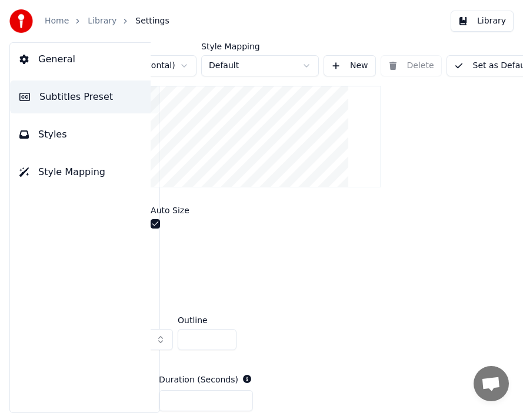
click at [490, 65] on button "Set as Default" at bounding box center [492, 65] width 92 height 21
click at [105, 22] on link "Library" at bounding box center [102, 21] width 29 height 12
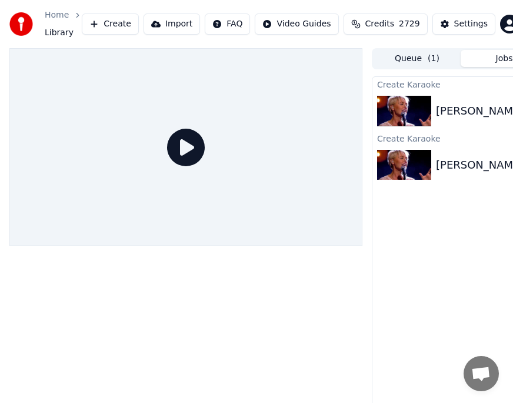
scroll to position [0, 123]
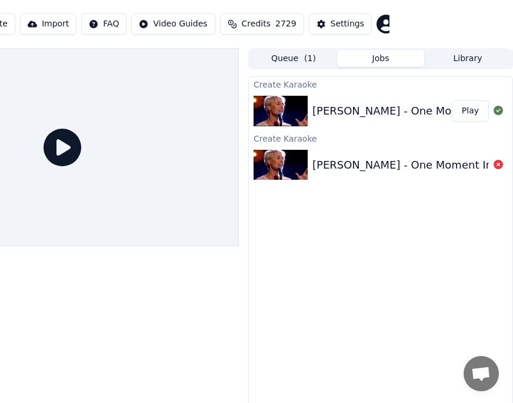
click at [473, 110] on button "Play" at bounding box center [469, 111] width 37 height 21
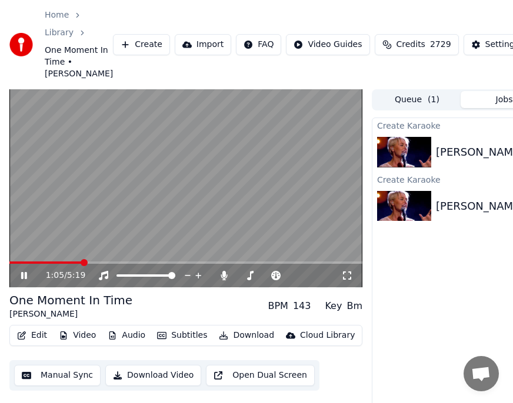
click at [347, 280] on icon at bounding box center [347, 275] width 12 height 9
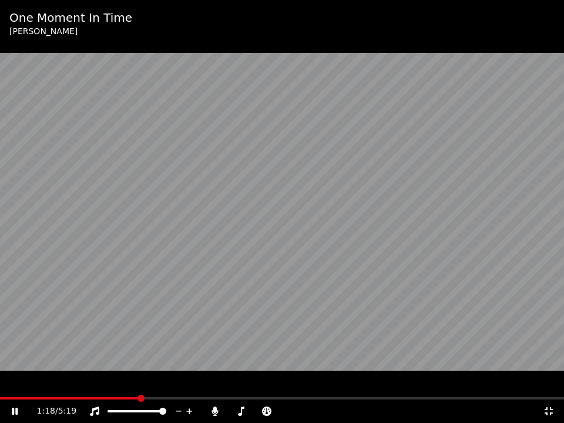
click at [179, 398] on span at bounding box center [282, 398] width 564 height 2
click at [356, 399] on span at bounding box center [282, 398] width 564 height 2
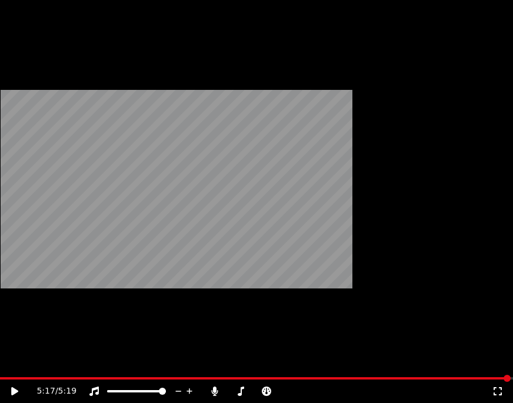
scroll to position [89, 0]
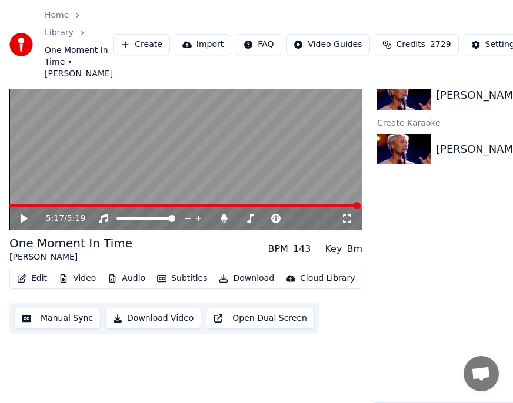
click at [36, 271] on button "Edit" at bounding box center [31, 278] width 39 height 16
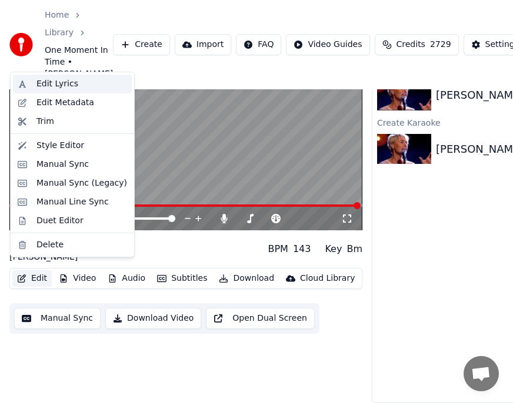
click at [41, 82] on div "Edit Lyrics" at bounding box center [57, 84] width 42 height 12
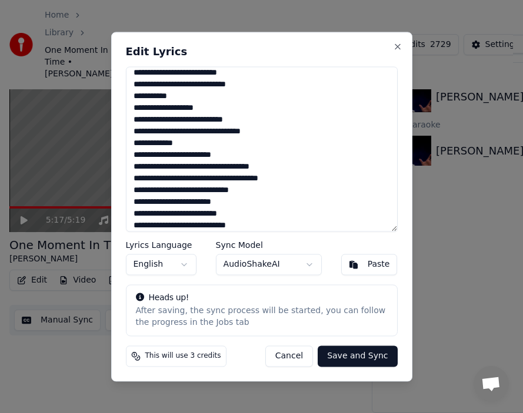
scroll to position [515, 0]
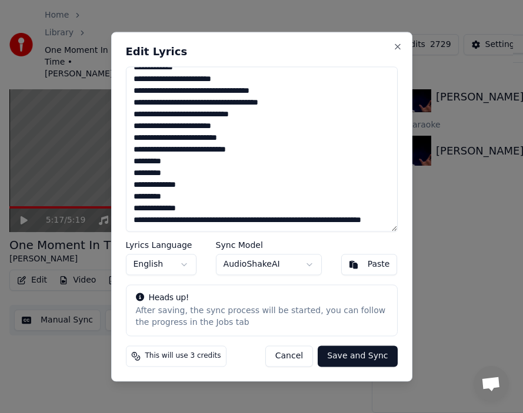
drag, startPoint x: 133, startPoint y: 208, endPoint x: 334, endPoint y: 220, distance: 201.4
click at [334, 220] on textarea at bounding box center [262, 148] width 272 height 165
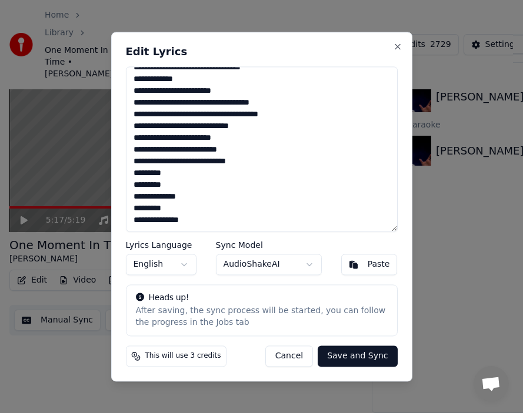
scroll to position [503, 0]
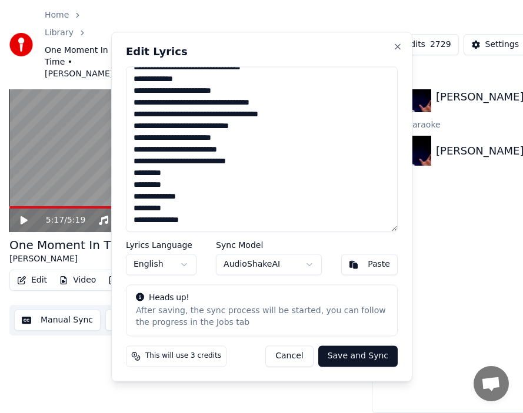
type textarea "**********"
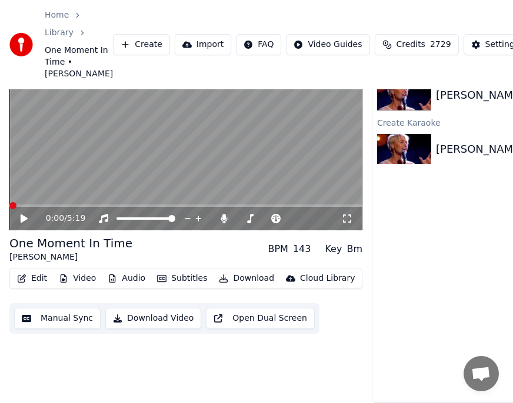
click at [9, 209] on span at bounding box center [12, 205] width 7 height 7
click at [25, 218] on icon at bounding box center [32, 218] width 27 height 9
click at [44, 283] on button "Edit" at bounding box center [31, 278] width 39 height 16
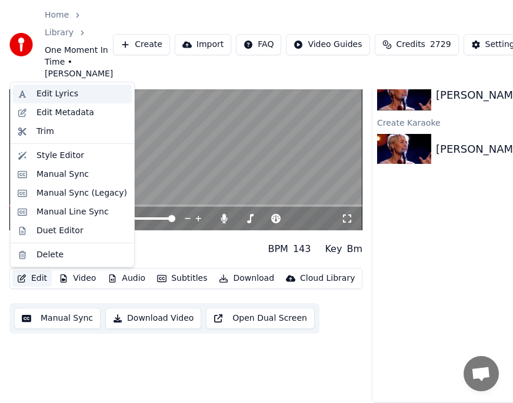
click at [45, 93] on div "Edit Lyrics" at bounding box center [57, 94] width 42 height 12
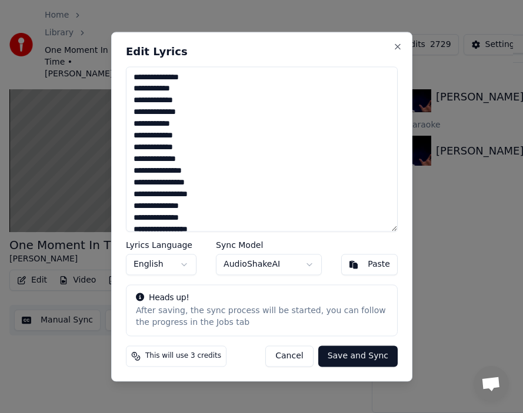
click at [149, 116] on textarea at bounding box center [262, 148] width 272 height 165
click at [146, 151] on textarea at bounding box center [262, 148] width 272 height 165
click at [155, 162] on textarea at bounding box center [262, 148] width 272 height 165
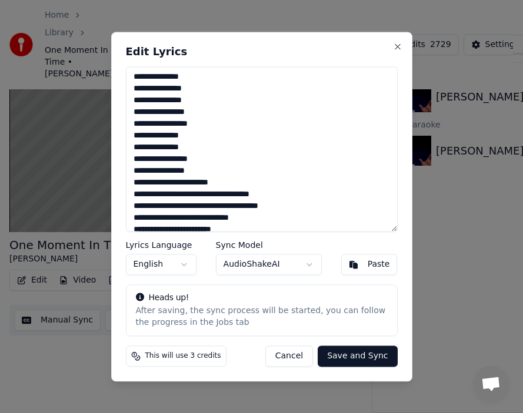
scroll to position [94, 0]
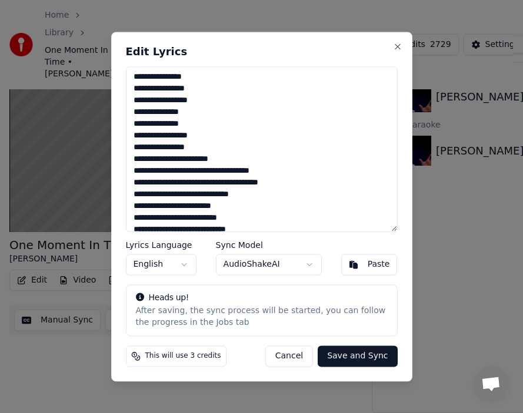
click at [175, 161] on textarea at bounding box center [262, 148] width 272 height 165
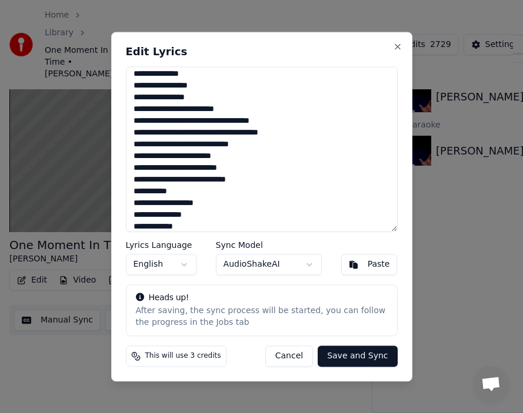
scroll to position [165, 0]
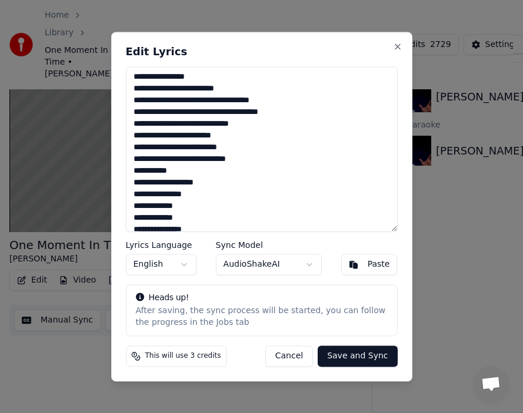
click at [181, 136] on textarea at bounding box center [262, 148] width 272 height 165
click at [215, 149] on textarea at bounding box center [262, 148] width 272 height 165
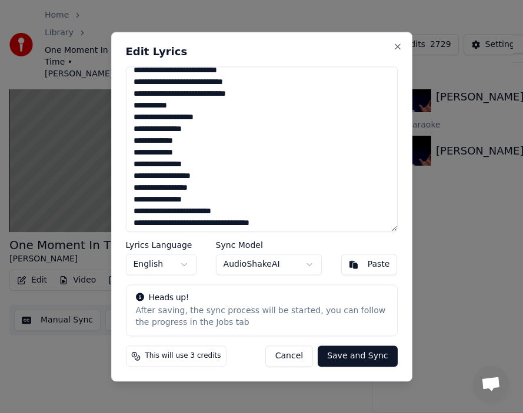
scroll to position [259, 0]
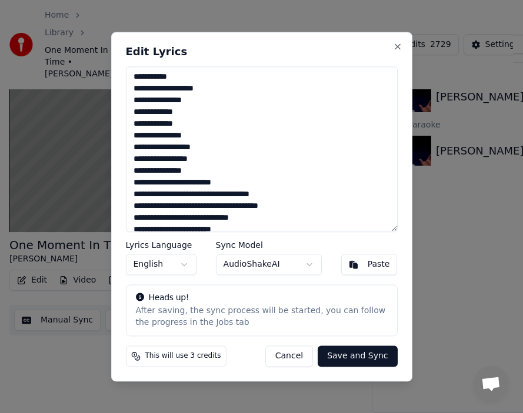
click at [165, 88] on textarea at bounding box center [262, 148] width 272 height 165
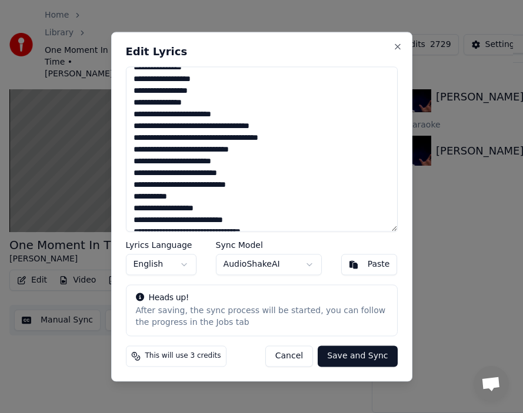
scroll to position [329, 0]
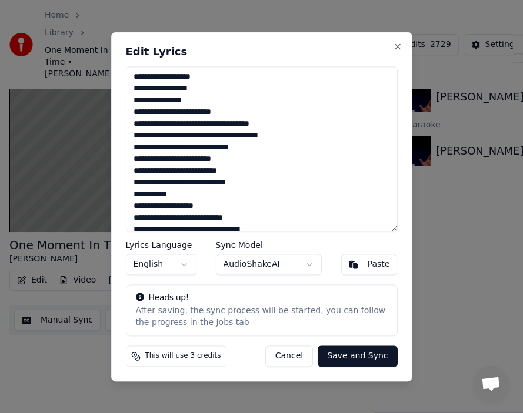
drag, startPoint x: 163, startPoint y: 78, endPoint x: 177, endPoint y: 78, distance: 13.5
click at [177, 78] on textarea at bounding box center [262, 148] width 272 height 165
click at [180, 159] on textarea at bounding box center [262, 148] width 272 height 165
click at [215, 171] on textarea at bounding box center [262, 148] width 272 height 165
click at [232, 172] on textarea at bounding box center [262, 148] width 272 height 165
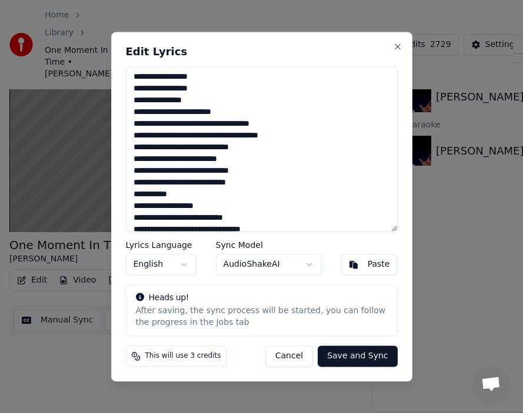
click at [168, 209] on textarea at bounding box center [262, 148] width 272 height 165
click at [134, 220] on textarea at bounding box center [262, 148] width 272 height 165
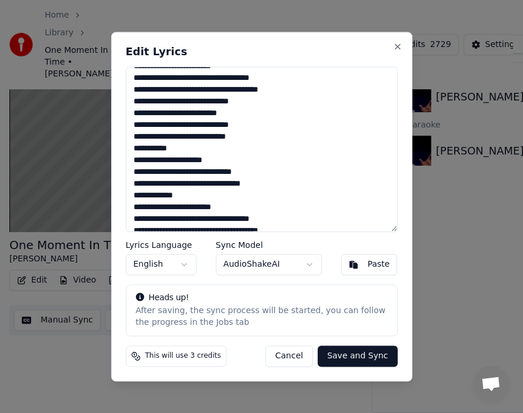
scroll to position [400, 0]
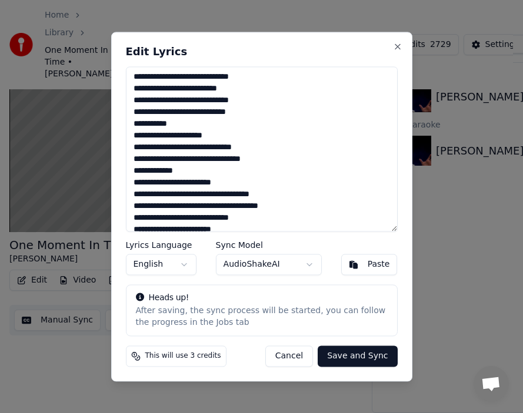
click at [185, 173] on textarea at bounding box center [262, 148] width 272 height 165
click at [185, 182] on textarea at bounding box center [262, 148] width 272 height 165
click at [230, 184] on textarea at bounding box center [262, 148] width 272 height 165
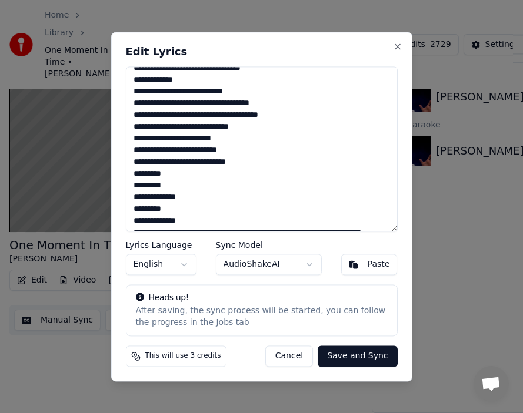
scroll to position [494, 0]
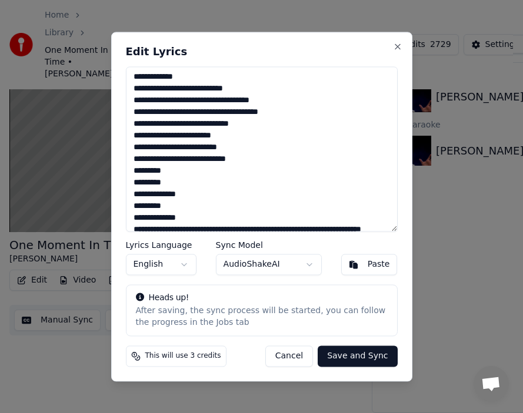
click at [226, 136] on textarea at bounding box center [262, 148] width 272 height 165
click at [226, 148] on textarea at bounding box center [262, 148] width 272 height 165
click at [154, 160] on textarea at bounding box center [262, 148] width 272 height 165
click at [178, 195] on textarea at bounding box center [262, 148] width 272 height 165
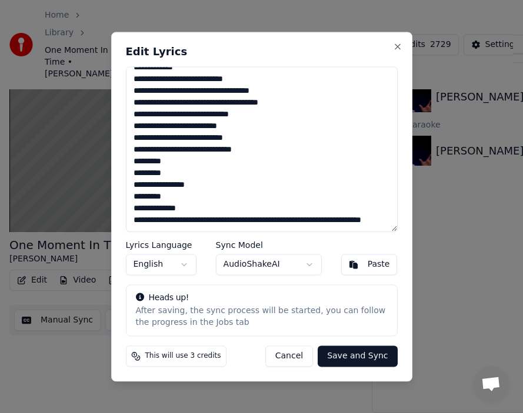
click at [130, 183] on textarea at bounding box center [262, 148] width 272 height 165
click at [133, 197] on textarea at bounding box center [262, 148] width 272 height 165
drag, startPoint x: 132, startPoint y: 209, endPoint x: 336, endPoint y: 223, distance: 204.4
click at [336, 223] on textarea at bounding box center [262, 148] width 272 height 165
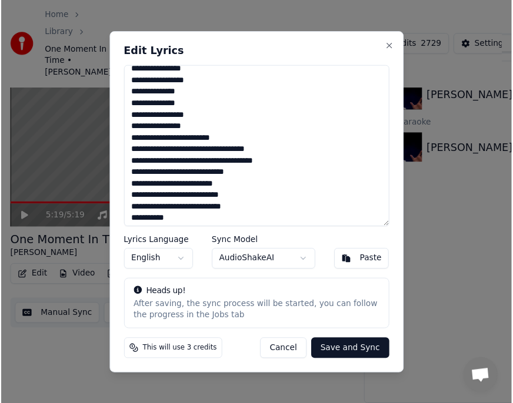
scroll to position [152, 0]
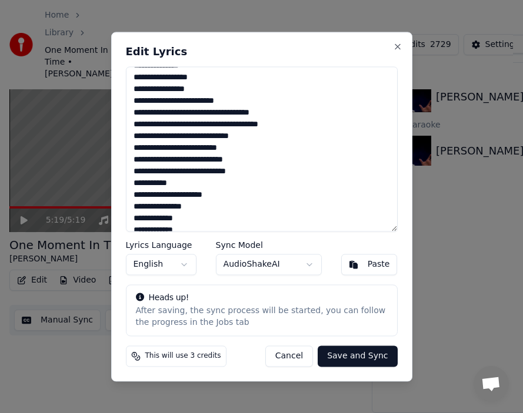
click at [231, 159] on textarea at bounding box center [262, 148] width 272 height 165
click at [176, 196] on textarea at bounding box center [262, 148] width 272 height 165
type textarea "**********"
click at [354, 363] on button "Save and Sync" at bounding box center [356, 356] width 79 height 21
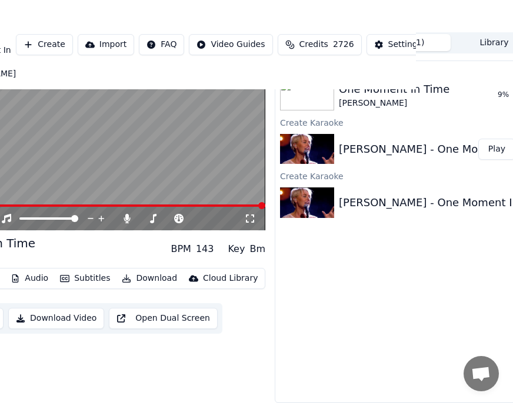
scroll to position [89, 123]
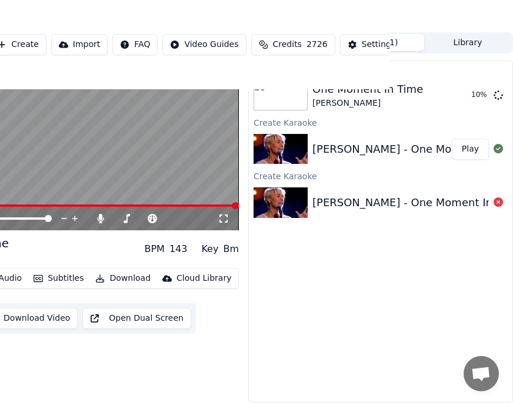
click at [468, 139] on button "Play" at bounding box center [469, 149] width 37 height 21
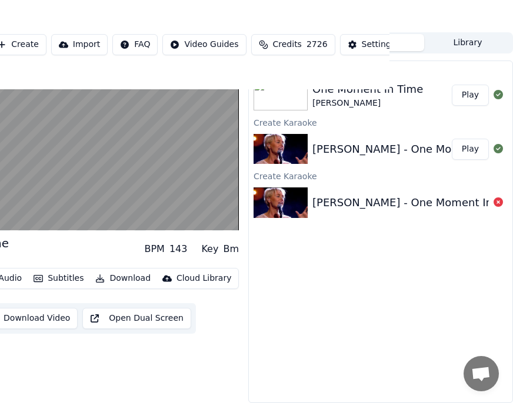
click at [468, 85] on button "Play" at bounding box center [469, 95] width 37 height 21
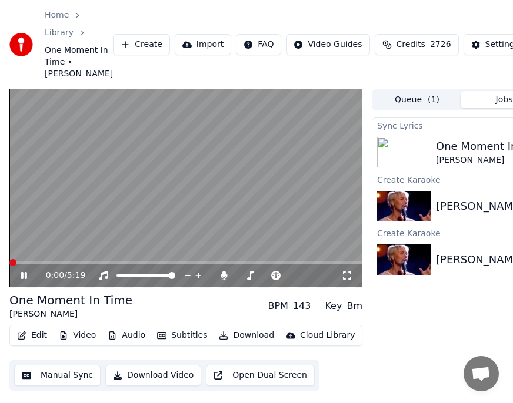
click at [24, 280] on icon at bounding box center [32, 275] width 27 height 9
click at [23, 280] on icon at bounding box center [24, 276] width 7 height 8
click at [349, 280] on icon at bounding box center [347, 275] width 12 height 9
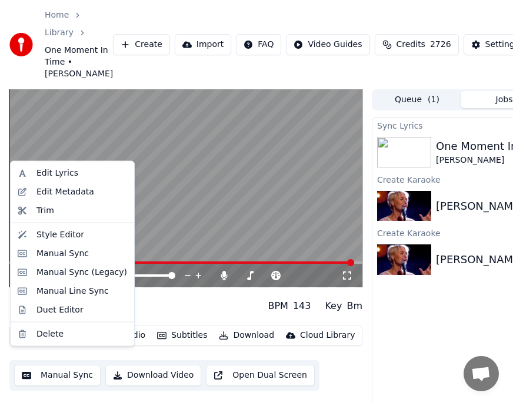
click at [38, 344] on button "Edit" at bounding box center [31, 335] width 39 height 16
drag, startPoint x: 55, startPoint y: 310, endPoint x: 50, endPoint y: 12, distance: 298.6
click at [55, 151] on body "Home Library One Moment In Time • [PERSON_NAME] Create Import FAQ Video Guides …" at bounding box center [256, 201] width 513 height 403
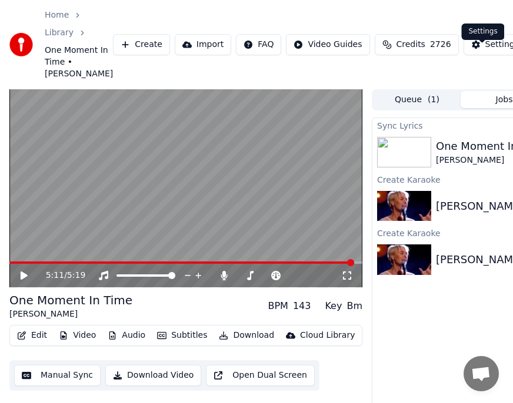
click at [485, 51] on div "Settings" at bounding box center [502, 45] width 34 height 12
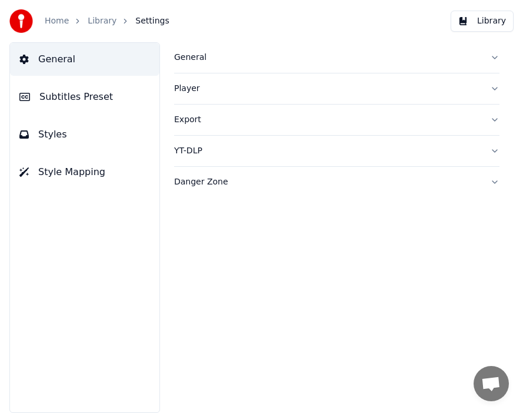
click at [82, 99] on span "Subtitles Preset" at bounding box center [75, 97] width 73 height 14
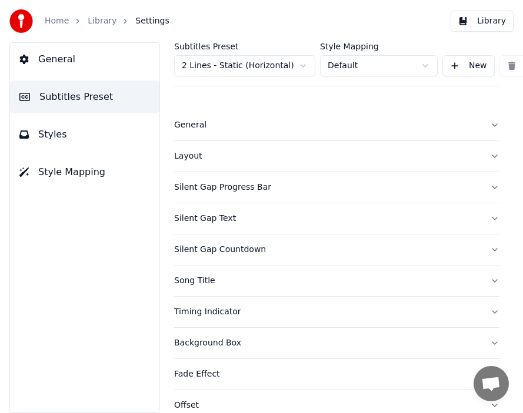
click at [52, 136] on span "Styles" at bounding box center [52, 135] width 29 height 14
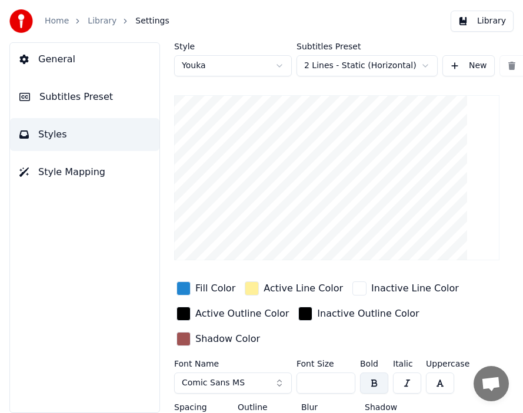
drag, startPoint x: 303, startPoint y: 383, endPoint x: 314, endPoint y: 382, distance: 11.2
click at [314, 382] on input "***" at bounding box center [325, 383] width 59 height 21
type input "***"
click at [486, 319] on div "Fill Color Active Line Color Inactive Line Color Active Outline Color Inactive …" at bounding box center [336, 314] width 325 height 71
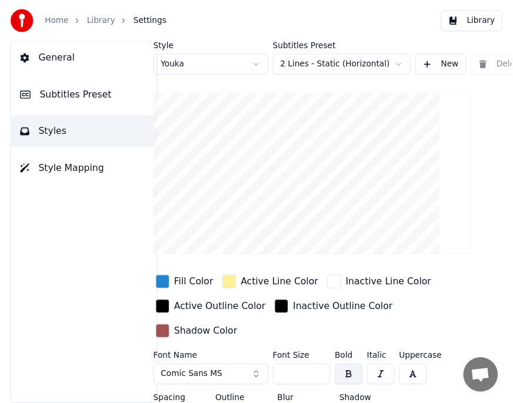
scroll to position [0, 179]
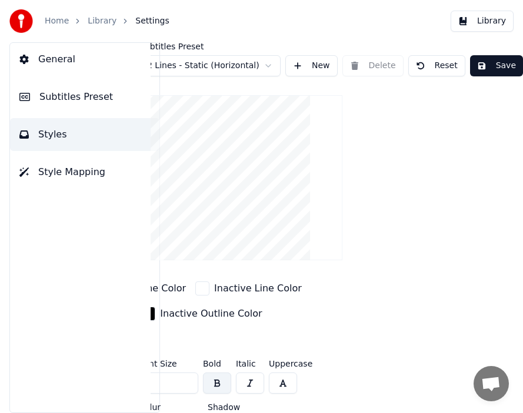
click at [487, 68] on button "Save" at bounding box center [496, 65] width 53 height 21
click at [485, 64] on button "Save" at bounding box center [496, 65] width 53 height 21
click at [103, 21] on link "Library" at bounding box center [102, 21] width 29 height 12
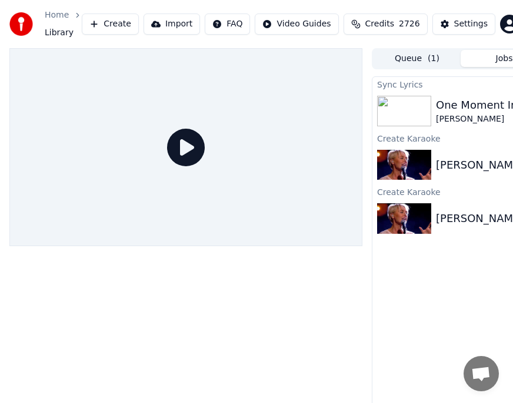
scroll to position [0, 123]
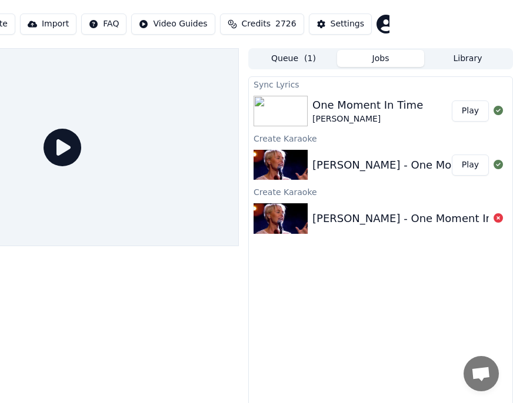
click at [465, 110] on button "Play" at bounding box center [469, 111] width 37 height 21
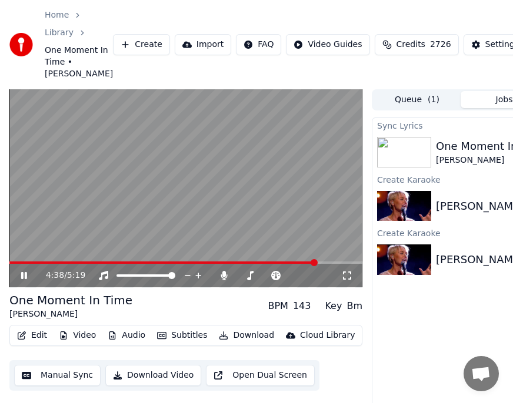
click at [316, 266] on span at bounding box center [313, 262] width 7 height 7
click at [280, 264] on span at bounding box center [170, 263] width 322 height 2
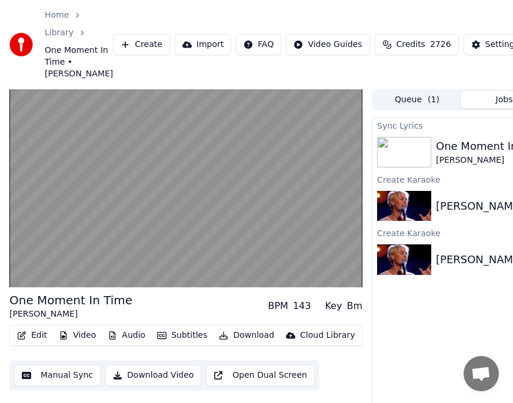
click at [186, 344] on button "Subtitles" at bounding box center [181, 335] width 59 height 16
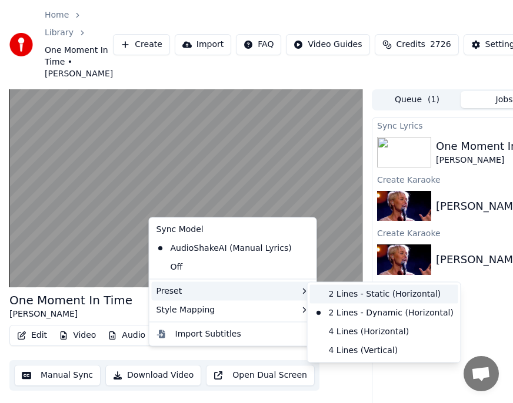
click at [354, 296] on div "2 Lines - Static (Horizontal)" at bounding box center [384, 294] width 148 height 19
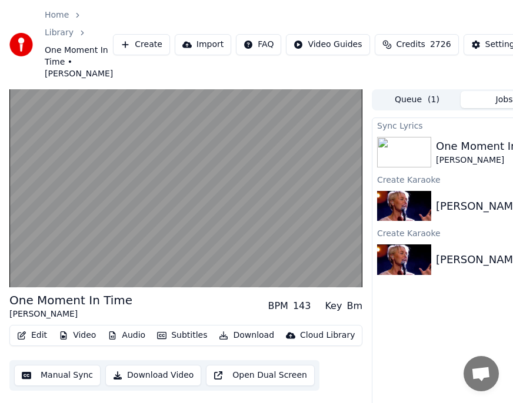
click at [181, 344] on button "Subtitles" at bounding box center [181, 335] width 59 height 16
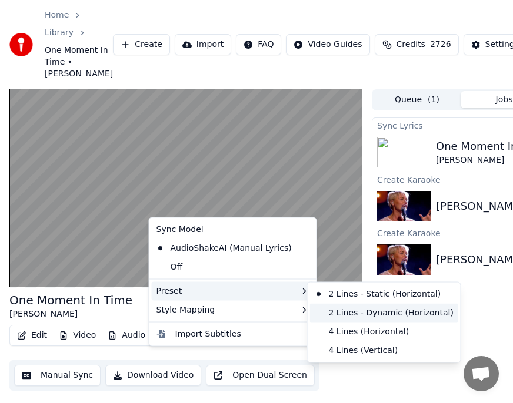
click at [369, 312] on div "2 Lines - Dynamic (Horizontal)" at bounding box center [384, 312] width 148 height 19
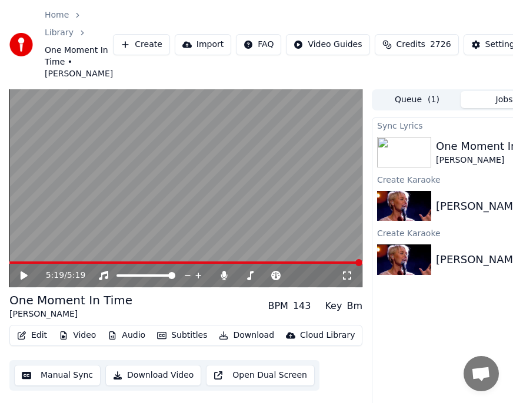
click at [39, 344] on button "Edit" at bounding box center [31, 335] width 39 height 16
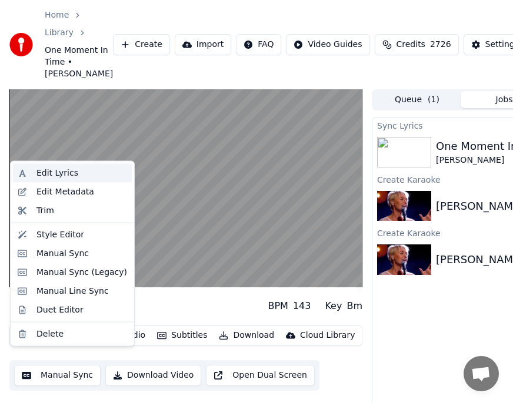
click at [59, 172] on div "Edit Lyrics" at bounding box center [57, 174] width 42 height 12
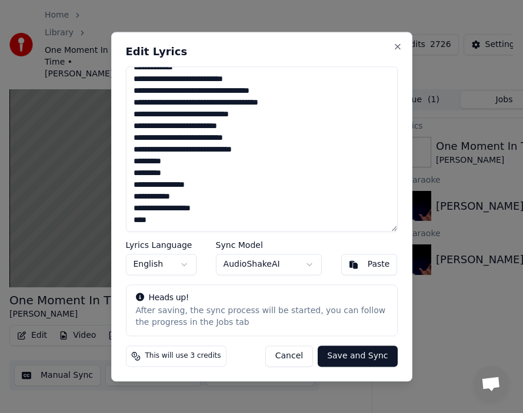
scroll to position [249, 0]
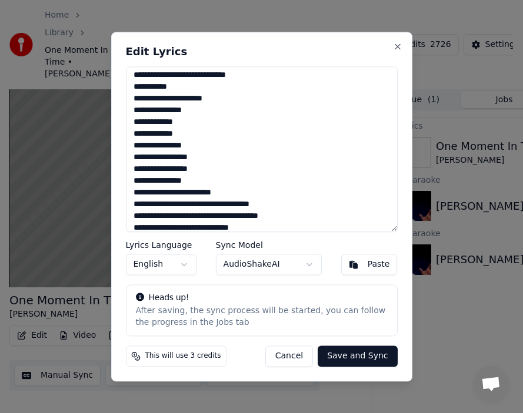
click at [181, 75] on textarea at bounding box center [262, 148] width 272 height 165
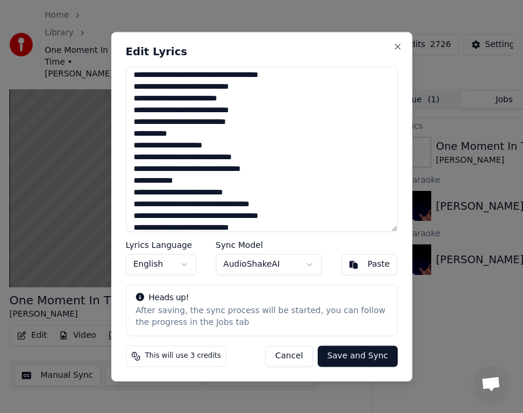
scroll to position [381, 0]
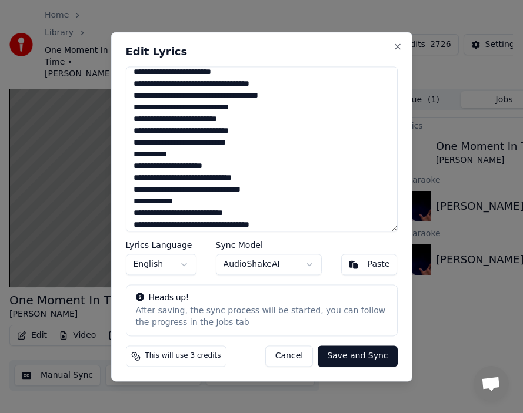
click at [182, 142] on textarea at bounding box center [262, 148] width 272 height 165
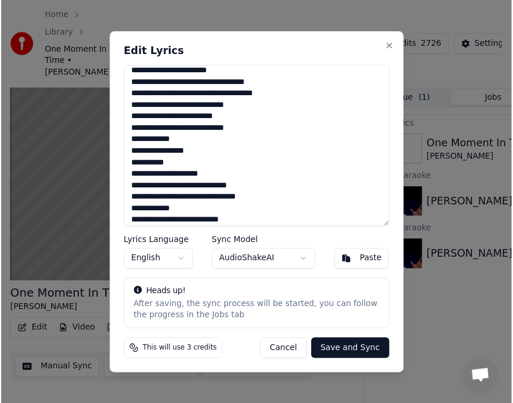
scroll to position [463, 0]
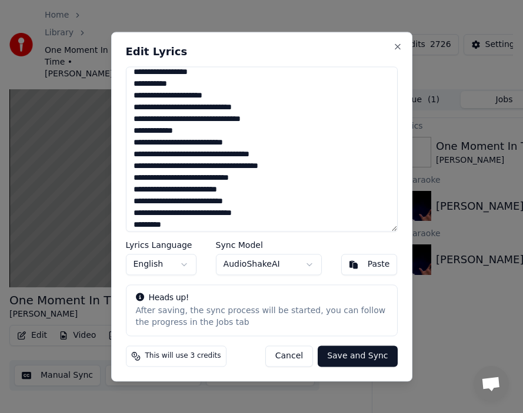
type textarea "**********"
click at [351, 359] on button "Save and Sync" at bounding box center [356, 356] width 79 height 21
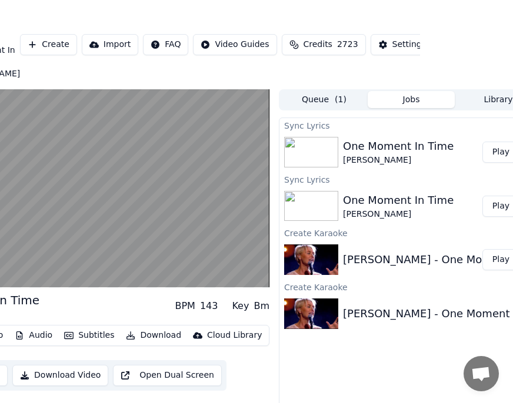
scroll to position [0, 123]
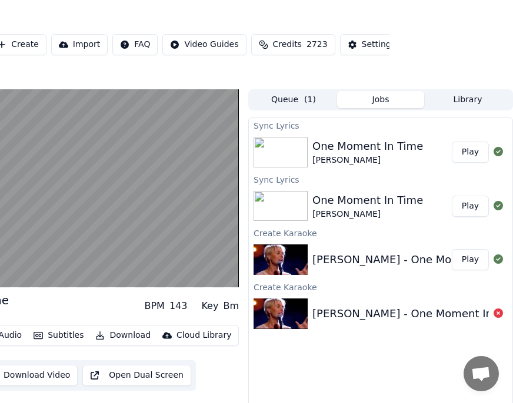
click at [473, 163] on button "Play" at bounding box center [469, 152] width 37 height 21
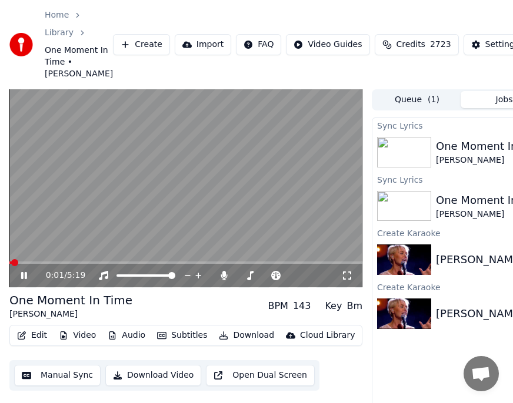
click at [258, 264] on span at bounding box center [185, 263] width 353 height 2
click at [38, 344] on button "Edit" at bounding box center [31, 335] width 39 height 16
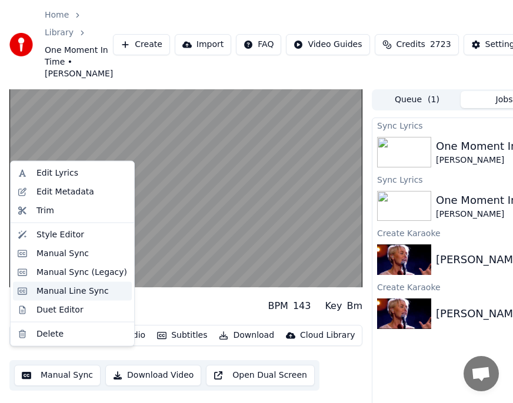
click at [58, 294] on div "Manual Line Sync" at bounding box center [72, 291] width 72 height 12
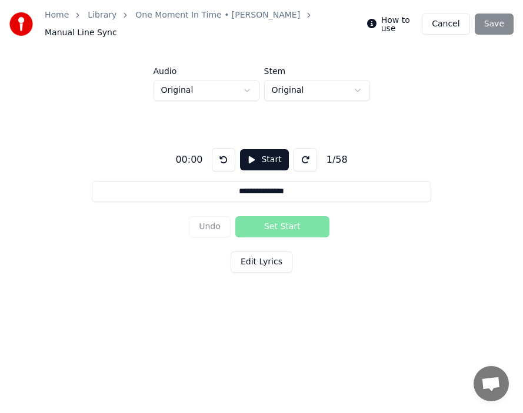
click at [257, 159] on button "Start" at bounding box center [264, 159] width 48 height 21
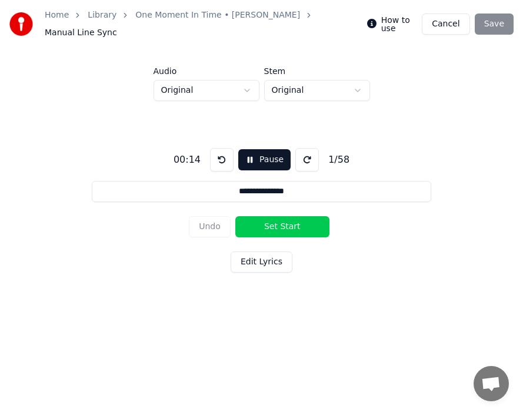
click at [268, 223] on button "Set Start" at bounding box center [282, 226] width 94 height 21
click at [278, 223] on button "Set End" at bounding box center [282, 226] width 94 height 21
click at [269, 223] on button "Set Start" at bounding box center [282, 226] width 94 height 21
click at [277, 223] on button "Set End" at bounding box center [282, 226] width 94 height 21
click at [270, 223] on button "Set Start" at bounding box center [282, 226] width 94 height 21
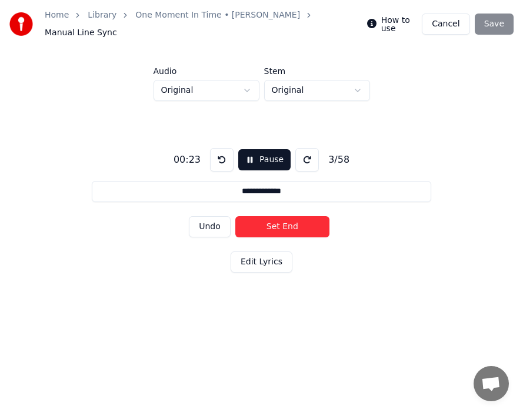
click at [276, 223] on button "Set End" at bounding box center [282, 226] width 94 height 21
click at [272, 222] on button "Set Start" at bounding box center [282, 226] width 94 height 21
click at [285, 223] on button "Set End" at bounding box center [282, 226] width 94 height 21
click at [267, 223] on button "Set Start" at bounding box center [282, 226] width 94 height 21
click at [287, 223] on button "Set End" at bounding box center [282, 226] width 94 height 21
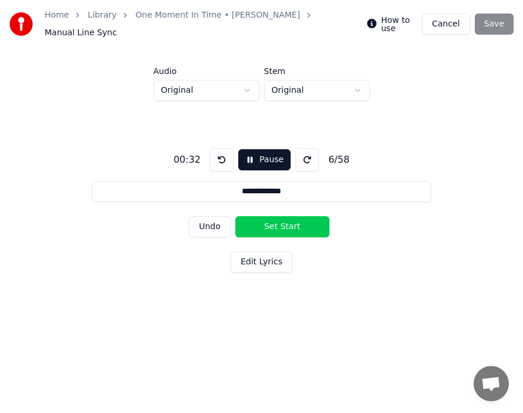
click at [267, 223] on button "Set Start" at bounding box center [282, 226] width 94 height 21
click at [283, 223] on button "Set End" at bounding box center [282, 226] width 94 height 21
click at [266, 223] on button "Set Start" at bounding box center [282, 226] width 94 height 21
click at [284, 223] on button "Set End" at bounding box center [282, 226] width 94 height 21
click at [269, 223] on button "Set Start" at bounding box center [282, 226] width 94 height 21
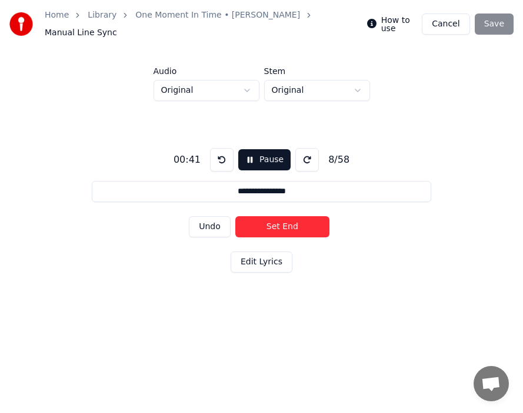
click at [285, 223] on button "Set End" at bounding box center [282, 226] width 94 height 21
click at [267, 223] on button "Set Start" at bounding box center [282, 226] width 94 height 21
click at [267, 223] on button "Set End" at bounding box center [282, 226] width 94 height 21
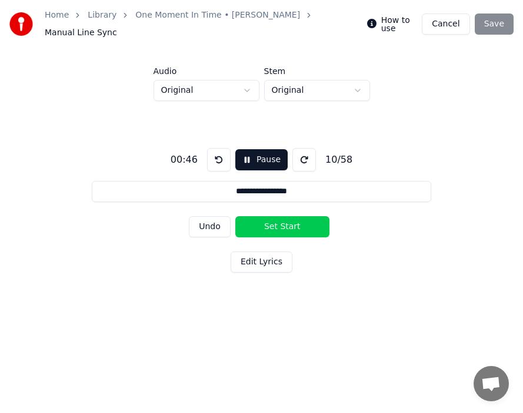
click at [268, 223] on button "Set Start" at bounding box center [282, 226] width 94 height 21
click at [268, 223] on button "Set End" at bounding box center [282, 226] width 94 height 21
click at [268, 223] on button "Set Start" at bounding box center [282, 226] width 94 height 21
click at [290, 223] on button "Set End" at bounding box center [282, 226] width 94 height 21
click at [266, 219] on button "Set Start" at bounding box center [282, 226] width 94 height 21
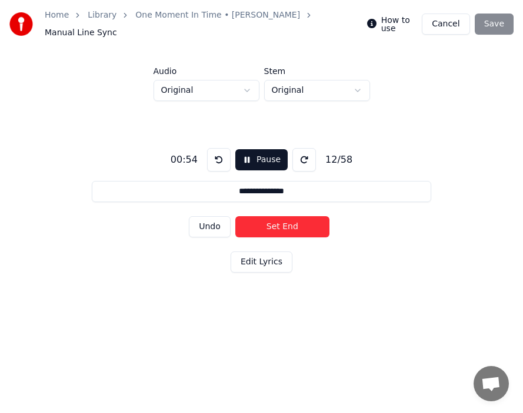
click at [283, 219] on button "Set End" at bounding box center [282, 226] width 94 height 21
click at [262, 218] on button "Set Start" at bounding box center [282, 226] width 94 height 21
click at [283, 219] on button "Set End" at bounding box center [282, 226] width 94 height 21
click at [258, 218] on button "Set Start" at bounding box center [282, 226] width 94 height 21
click at [278, 219] on button "Set End" at bounding box center [282, 226] width 94 height 21
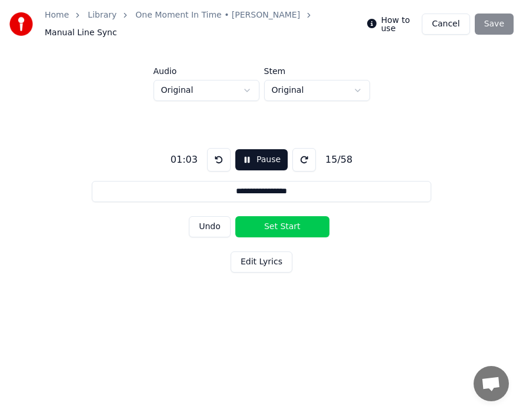
click at [259, 218] on button "Set Start" at bounding box center [282, 226] width 94 height 21
click at [273, 219] on button "Set End" at bounding box center [282, 226] width 94 height 21
click at [259, 219] on button "Set Start" at bounding box center [282, 226] width 94 height 21
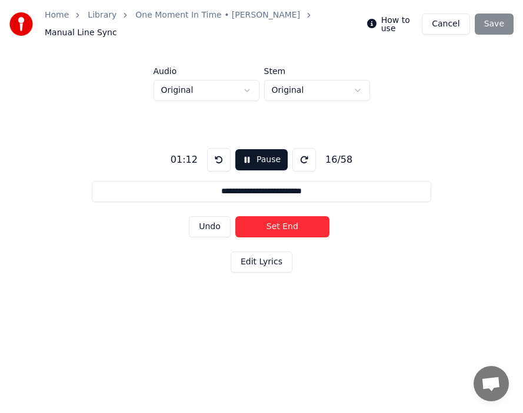
click at [277, 220] on button "Set End" at bounding box center [282, 226] width 94 height 21
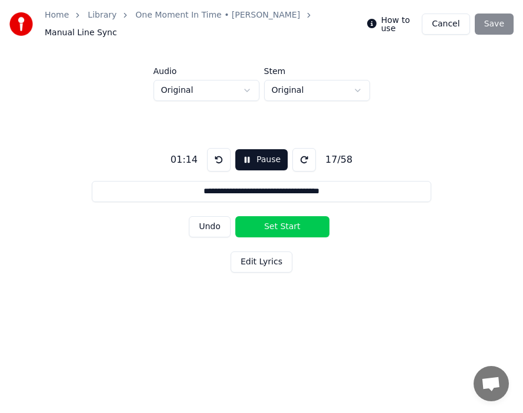
click at [259, 220] on button "Set Start" at bounding box center [282, 226] width 94 height 21
click at [259, 220] on button "Set End" at bounding box center [282, 226] width 94 height 21
click at [259, 220] on button "Set Start" at bounding box center [282, 226] width 94 height 21
click at [268, 222] on button "Set End" at bounding box center [282, 226] width 94 height 21
click at [268, 222] on button "Set Start" at bounding box center [282, 226] width 94 height 21
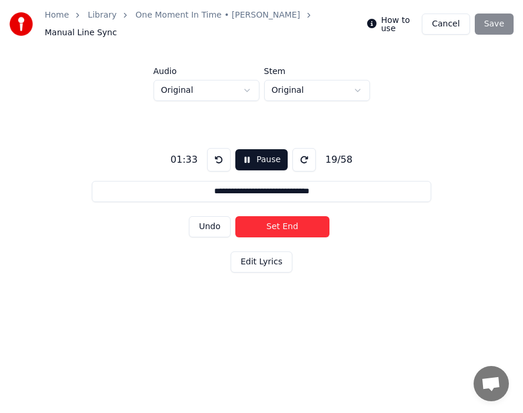
click at [268, 222] on button "Set End" at bounding box center [282, 226] width 94 height 21
click at [268, 222] on button "Set Start" at bounding box center [282, 226] width 94 height 21
click at [268, 222] on button "Set End" at bounding box center [282, 226] width 94 height 21
click at [268, 222] on button "Set Start" at bounding box center [282, 226] width 94 height 21
click at [268, 222] on button "Set End" at bounding box center [282, 226] width 94 height 21
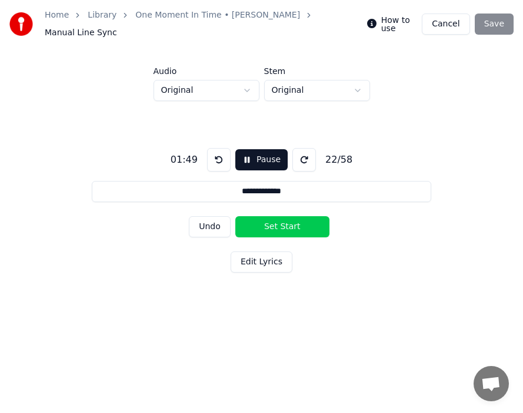
click at [268, 222] on button "Set Start" at bounding box center [282, 226] width 94 height 21
click at [267, 223] on button "Set End" at bounding box center [282, 226] width 94 height 21
click at [267, 223] on button "Set Start" at bounding box center [282, 226] width 94 height 21
click at [285, 222] on button "Set End" at bounding box center [282, 226] width 94 height 21
click at [265, 219] on button "Set Start" at bounding box center [282, 226] width 94 height 21
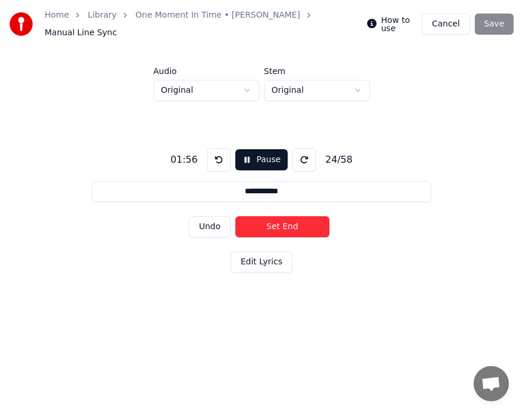
click at [279, 219] on button "Set End" at bounding box center [282, 226] width 94 height 21
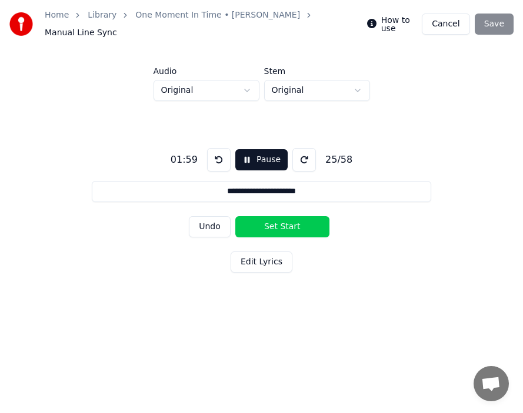
click at [262, 218] on button "Set Start" at bounding box center [282, 226] width 94 height 21
click at [280, 218] on button "Set End" at bounding box center [282, 226] width 94 height 21
click at [282, 218] on button "Set Start" at bounding box center [282, 226] width 94 height 21
click at [285, 218] on button "Set End" at bounding box center [282, 226] width 94 height 21
click at [273, 217] on button "Set Start" at bounding box center [282, 226] width 94 height 21
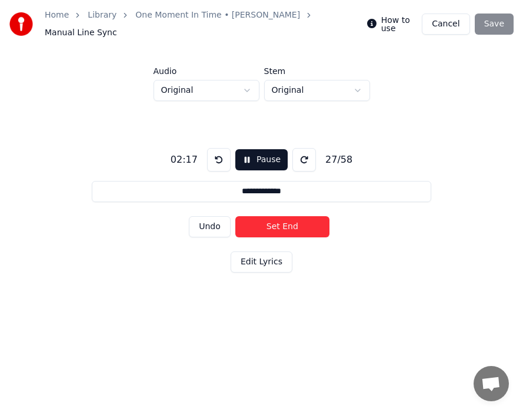
click at [283, 217] on button "Set End" at bounding box center [282, 226] width 94 height 21
click at [267, 217] on button "Set Start" at bounding box center [282, 226] width 94 height 21
click at [284, 217] on button "Set End" at bounding box center [282, 226] width 94 height 21
click at [269, 218] on button "Set Start" at bounding box center [282, 226] width 94 height 21
click at [289, 216] on button "Set End" at bounding box center [282, 226] width 94 height 21
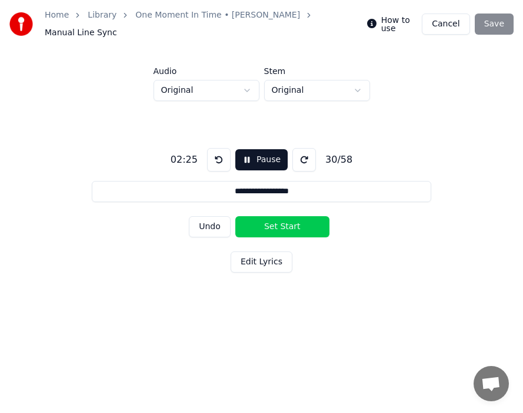
click at [262, 216] on button "Set Start" at bounding box center [282, 226] width 94 height 21
click at [284, 216] on button "Set End" at bounding box center [282, 226] width 94 height 21
click at [262, 216] on button "Set Start" at bounding box center [282, 226] width 94 height 21
click at [287, 216] on button "Set End" at bounding box center [282, 226] width 94 height 21
click at [254, 216] on button "Set Start" at bounding box center [282, 226] width 94 height 21
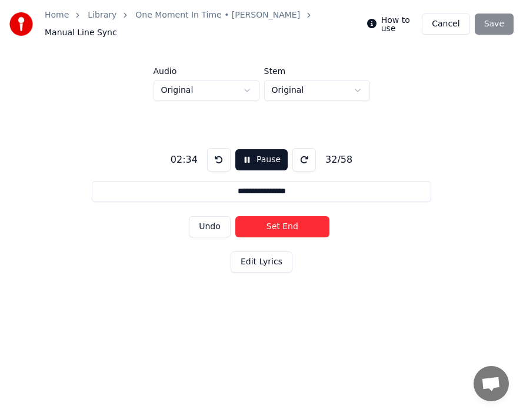
click at [286, 216] on button "Set End" at bounding box center [282, 226] width 94 height 21
click at [255, 216] on button "Set Start" at bounding box center [282, 226] width 94 height 21
click at [272, 217] on button "Set End" at bounding box center [282, 226] width 94 height 21
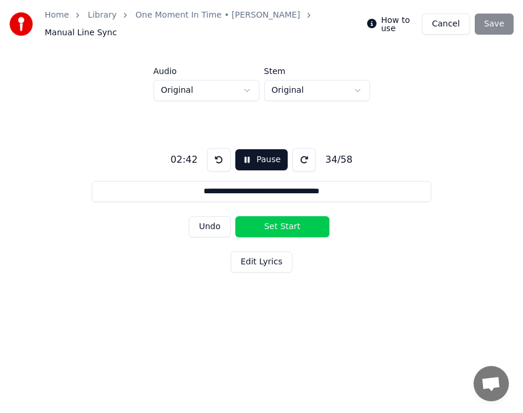
click at [261, 218] on button "Set Start" at bounding box center [282, 226] width 94 height 21
click at [289, 221] on button "Set End" at bounding box center [282, 226] width 94 height 21
click at [270, 220] on button "Set Start" at bounding box center [282, 226] width 94 height 21
click at [293, 220] on button "Set End" at bounding box center [282, 226] width 94 height 21
click at [293, 220] on button "Set Start" at bounding box center [282, 226] width 94 height 21
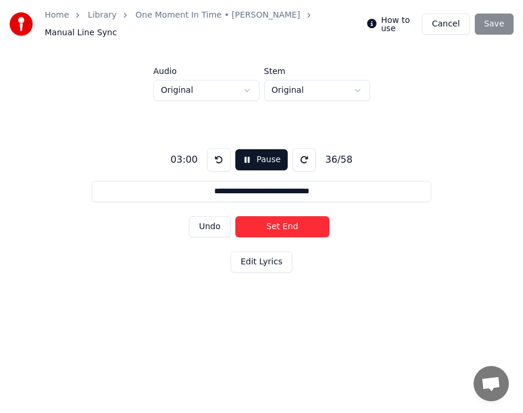
click at [293, 220] on button "Set End" at bounding box center [282, 226] width 94 height 21
click at [269, 216] on button "Set Start" at bounding box center [282, 226] width 94 height 21
click at [286, 217] on button "Set End" at bounding box center [282, 226] width 94 height 21
click at [273, 219] on button "Set Start" at bounding box center [282, 226] width 94 height 21
click at [273, 219] on button "Set End" at bounding box center [282, 226] width 94 height 21
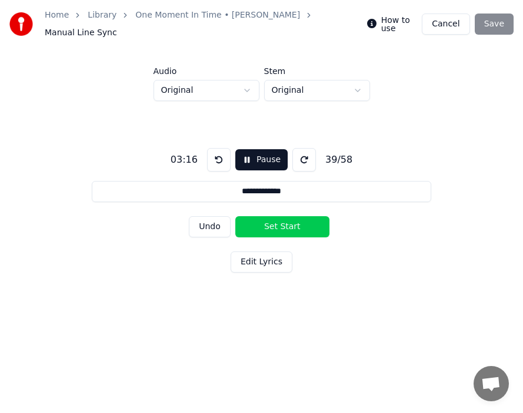
click at [269, 220] on button "Set Start" at bounding box center [282, 226] width 94 height 21
click at [272, 220] on button "Set End" at bounding box center [282, 226] width 94 height 21
click at [272, 220] on button "Set Start" at bounding box center [282, 226] width 94 height 21
click at [283, 221] on button "Set End" at bounding box center [282, 226] width 94 height 21
click at [274, 221] on button "Set Start" at bounding box center [282, 226] width 94 height 21
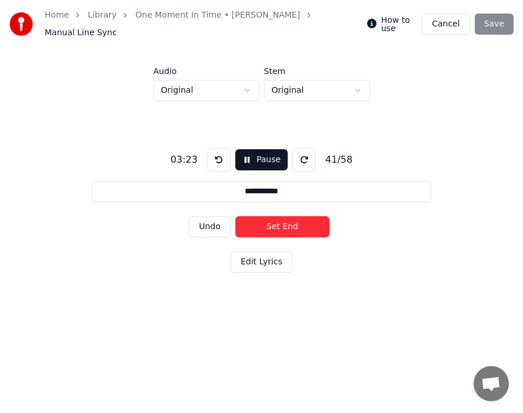
click at [284, 220] on button "Set End" at bounding box center [282, 226] width 94 height 21
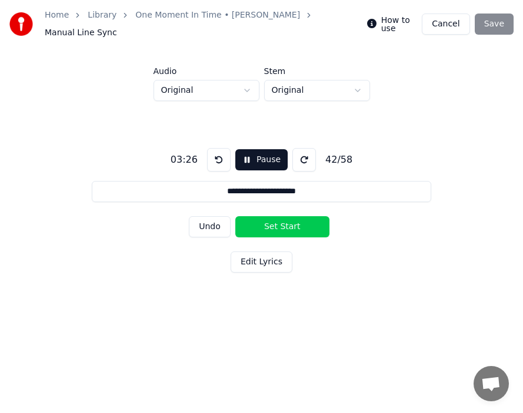
click at [261, 221] on button "Set Start" at bounding box center [282, 226] width 94 height 21
click at [273, 219] on button "Set End" at bounding box center [282, 226] width 94 height 21
click at [264, 220] on button "Set Start" at bounding box center [282, 226] width 94 height 21
click at [284, 221] on button "Set End" at bounding box center [282, 226] width 94 height 21
click at [263, 220] on button "Set Start" at bounding box center [282, 226] width 94 height 21
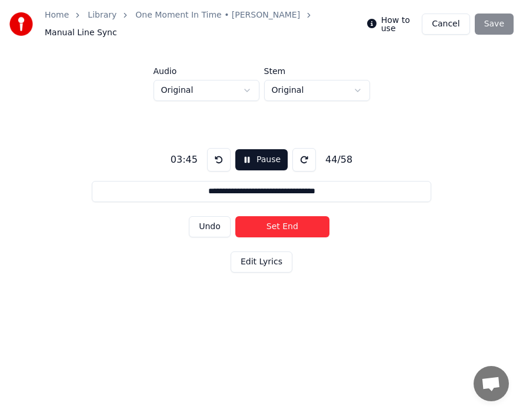
click at [280, 223] on button "Set End" at bounding box center [282, 226] width 94 height 21
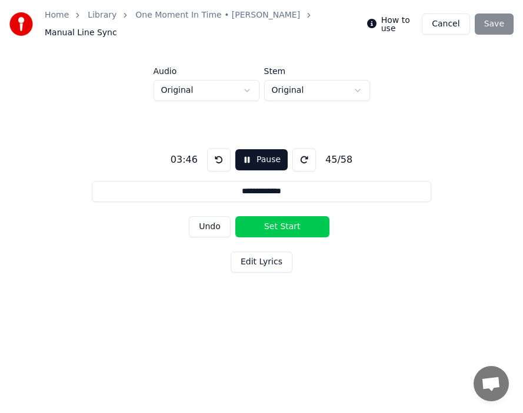
click at [264, 223] on button "Set Start" at bounding box center [282, 226] width 94 height 21
click at [277, 223] on button "Set End" at bounding box center [282, 226] width 94 height 21
click at [260, 223] on button "Set Start" at bounding box center [282, 226] width 94 height 21
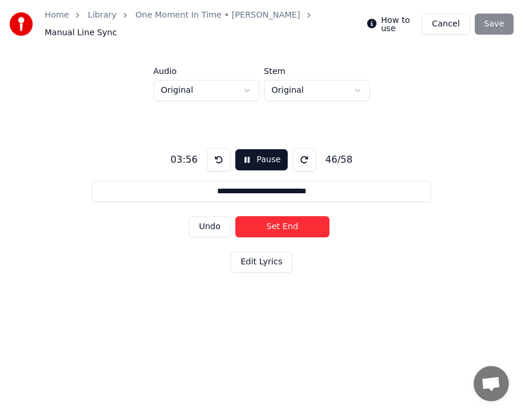
click at [269, 223] on button "Set End" at bounding box center [282, 226] width 94 height 21
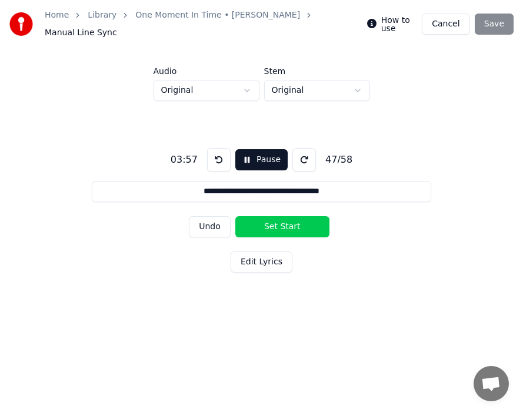
click at [259, 223] on button "Set Start" at bounding box center [282, 226] width 94 height 21
click at [283, 223] on button "Set End" at bounding box center [282, 226] width 94 height 21
click at [266, 223] on button "Set Start" at bounding box center [282, 226] width 94 height 21
click at [276, 219] on button "Set End" at bounding box center [282, 226] width 94 height 21
click at [273, 220] on button "Set Start" at bounding box center [282, 226] width 94 height 21
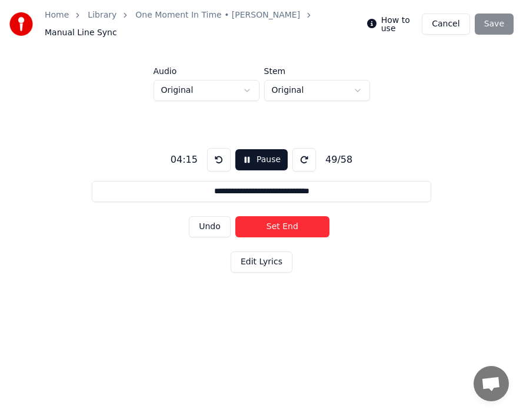
click at [274, 220] on button "Set End" at bounding box center [282, 226] width 94 height 21
click at [263, 220] on button "Set Start" at bounding box center [282, 226] width 94 height 21
click at [263, 220] on button "Set End" at bounding box center [282, 226] width 94 height 21
click at [263, 220] on button "Set Start" at bounding box center [282, 226] width 94 height 21
click at [263, 220] on button "Set End" at bounding box center [282, 226] width 94 height 21
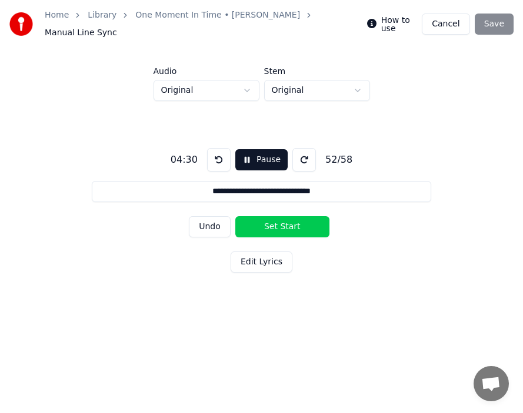
click at [263, 220] on button "Set Start" at bounding box center [282, 226] width 94 height 21
click at [263, 220] on button "Set End" at bounding box center [282, 226] width 94 height 21
click at [263, 220] on button "Set Start" at bounding box center [282, 226] width 94 height 21
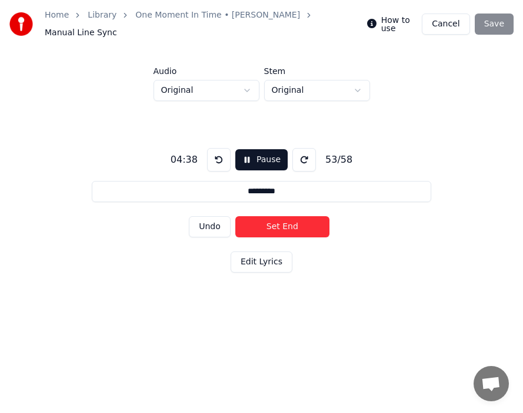
click at [263, 220] on button "Set End" at bounding box center [282, 226] width 94 height 21
click at [251, 220] on button "Set Start" at bounding box center [282, 226] width 94 height 21
click at [266, 222] on button "Set End" at bounding box center [282, 226] width 94 height 21
click at [256, 222] on button "Set Start" at bounding box center [282, 226] width 94 height 21
click at [277, 222] on button "Set End" at bounding box center [282, 226] width 94 height 21
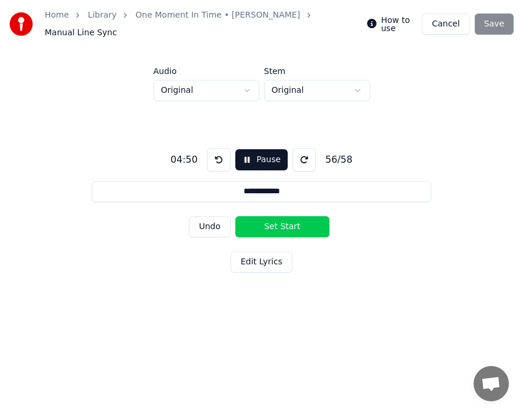
click at [262, 222] on button "Set Start" at bounding box center [282, 226] width 94 height 21
click at [275, 223] on button "Set End" at bounding box center [282, 226] width 94 height 21
click at [262, 224] on button "Set Start" at bounding box center [282, 226] width 94 height 21
click at [276, 225] on button "Set End" at bounding box center [282, 226] width 94 height 21
type input "****"
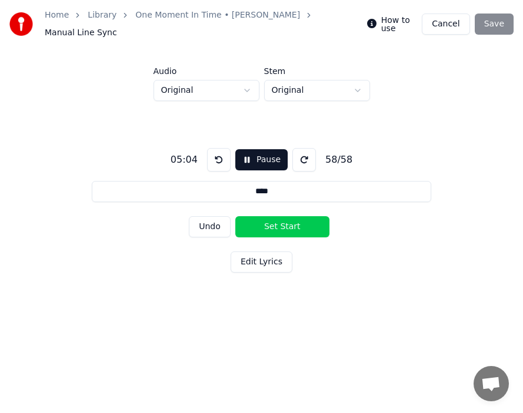
click at [269, 225] on button "Set Start" at bounding box center [282, 226] width 94 height 21
click at [272, 225] on button "Set End" at bounding box center [282, 226] width 94 height 21
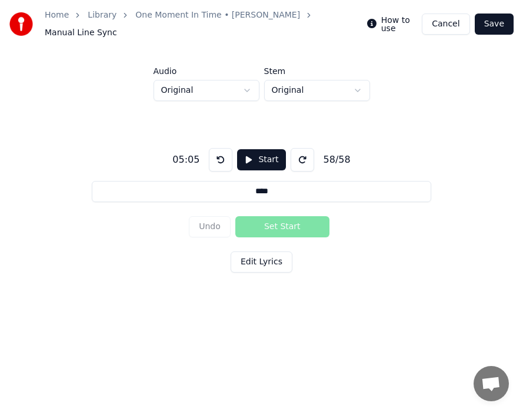
click at [498, 24] on button "Save" at bounding box center [493, 24] width 39 height 21
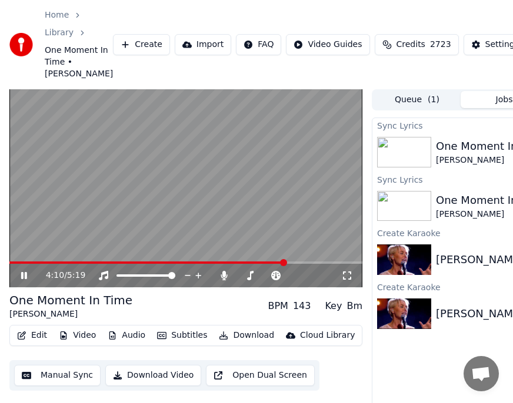
click at [286, 266] on span at bounding box center [283, 262] width 7 height 7
click at [215, 264] on span at bounding box center [111, 263] width 205 height 2
click at [39, 344] on button "Edit" at bounding box center [31, 335] width 39 height 16
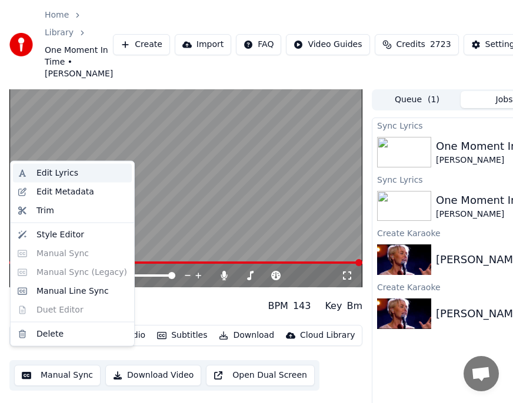
click at [58, 173] on div "Edit Lyrics" at bounding box center [57, 174] width 42 height 12
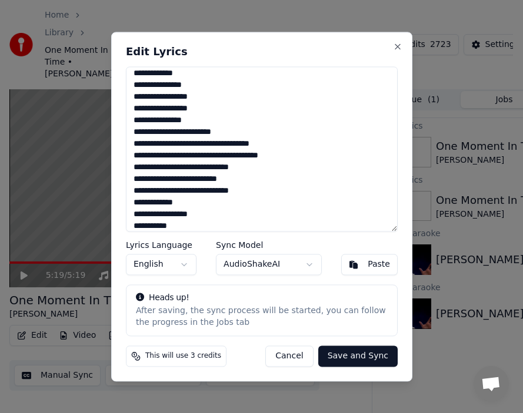
scroll to position [527, 0]
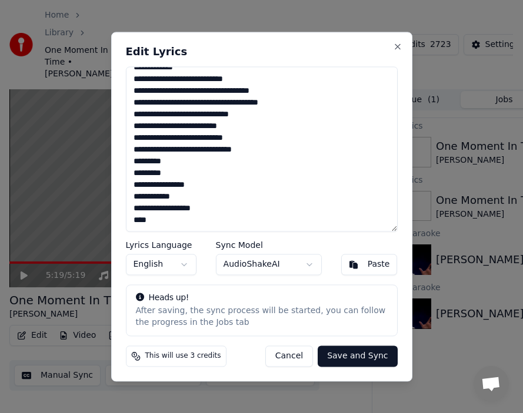
click at [199, 208] on textarea at bounding box center [262, 148] width 272 height 165
type textarea "**********"
click at [354, 358] on button "Save and Sync" at bounding box center [356, 356] width 79 height 21
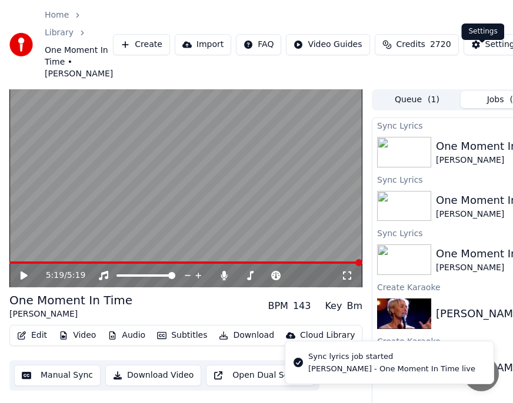
click at [485, 51] on div "Settings" at bounding box center [502, 45] width 34 height 12
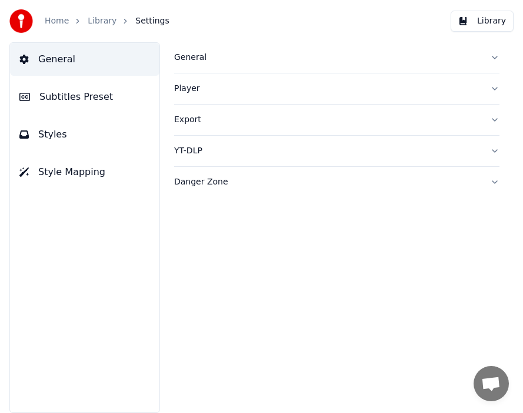
click at [85, 96] on span "Subtitles Preset" at bounding box center [75, 97] width 73 height 14
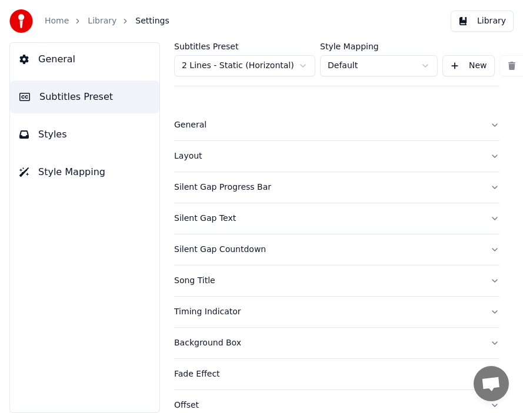
click at [186, 160] on div "Layout" at bounding box center [327, 156] width 306 height 12
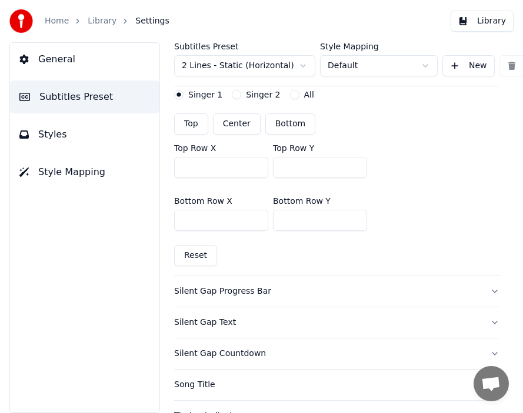
scroll to position [282, 0]
click at [257, 169] on input "***" at bounding box center [221, 167] width 94 height 21
drag, startPoint x: 204, startPoint y: 169, endPoint x: 178, endPoint y: 167, distance: 25.9
click at [178, 167] on input "***" at bounding box center [221, 167] width 94 height 21
drag, startPoint x: 202, startPoint y: 169, endPoint x: 168, endPoint y: 169, distance: 34.1
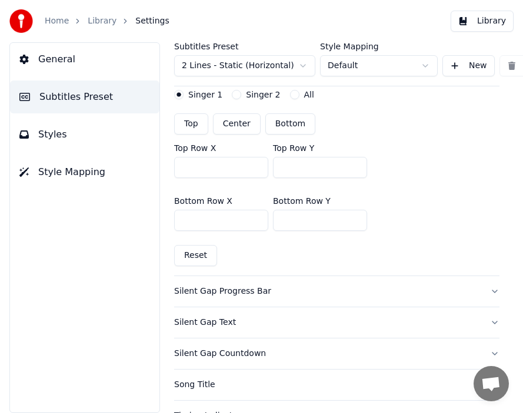
click at [172, 169] on div "Subtitles Preset 2 Lines - Static (Horizontal) Style Mapping Default New Delete…" at bounding box center [336, 227] width 372 height 371
type input "***"
drag, startPoint x: 282, startPoint y: 219, endPoint x: 302, endPoint y: 220, distance: 20.0
click at [302, 220] on input "***" at bounding box center [320, 220] width 94 height 21
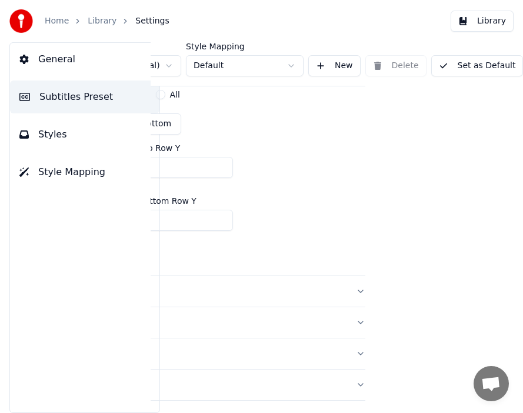
type input "***"
click at [475, 68] on button "Set as Default" at bounding box center [477, 65] width 92 height 21
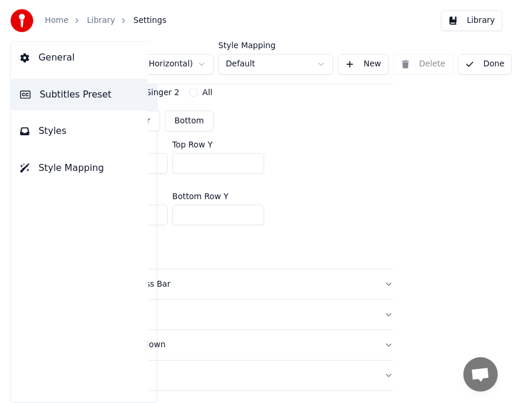
scroll to position [282, 119]
click at [481, 66] on button "Done" at bounding box center [495, 65] width 56 height 21
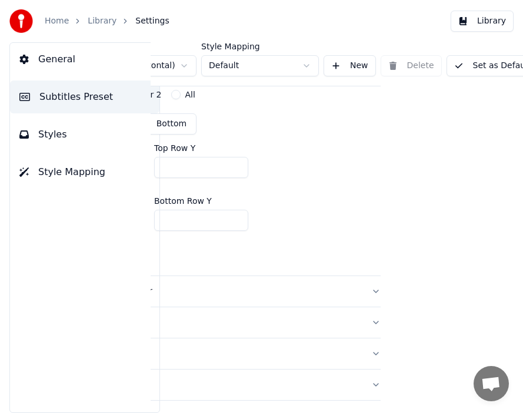
click at [105, 21] on link "Library" at bounding box center [102, 21] width 29 height 12
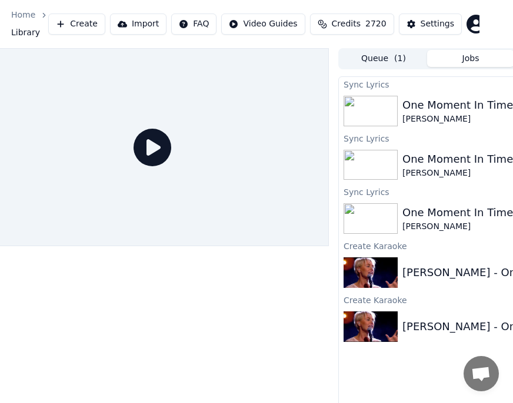
scroll to position [0, 123]
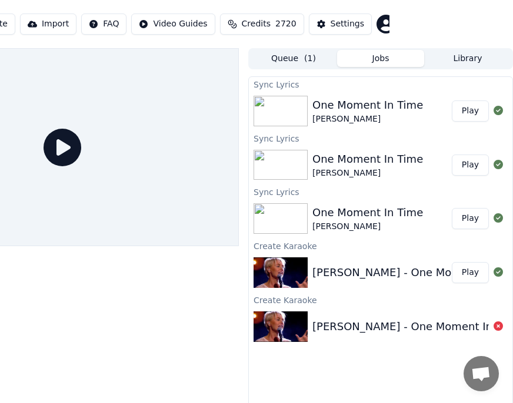
click at [471, 113] on button "Play" at bounding box center [469, 111] width 37 height 21
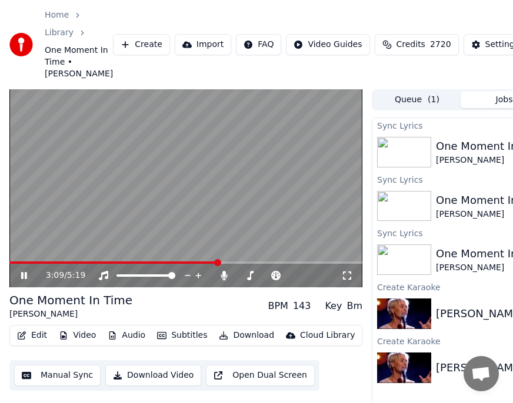
click at [221, 266] on span at bounding box center [217, 262] width 7 height 7
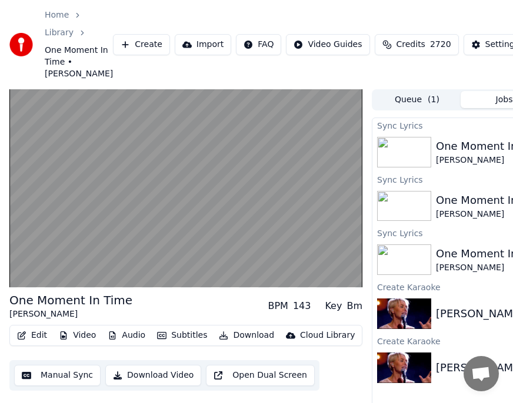
click at [240, 344] on button "Download" at bounding box center [246, 335] width 65 height 16
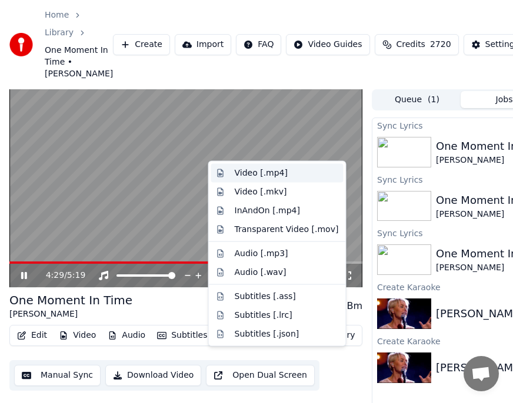
click at [248, 173] on div "Video [.mp4]" at bounding box center [261, 174] width 53 height 12
